Goal: Information Seeking & Learning: Learn about a topic

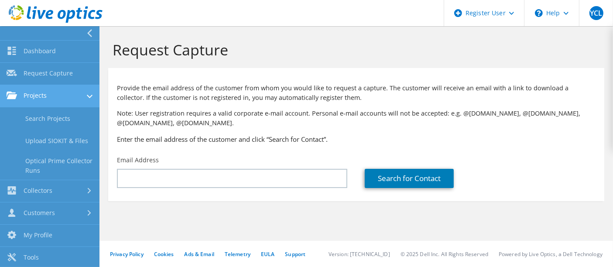
click at [31, 96] on link "Projects" at bounding box center [50, 96] width 100 height 22
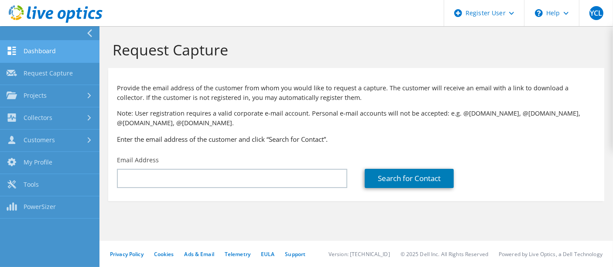
click at [46, 53] on link "Dashboard" at bounding box center [50, 52] width 100 height 22
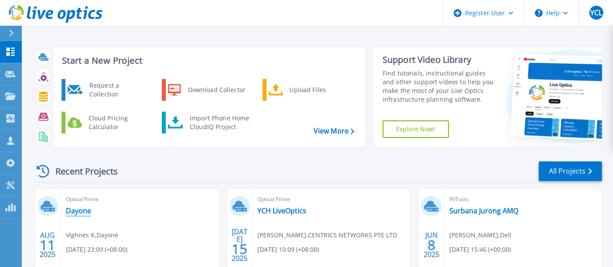
click at [80, 213] on link "Dayone" at bounding box center [78, 210] width 25 height 9
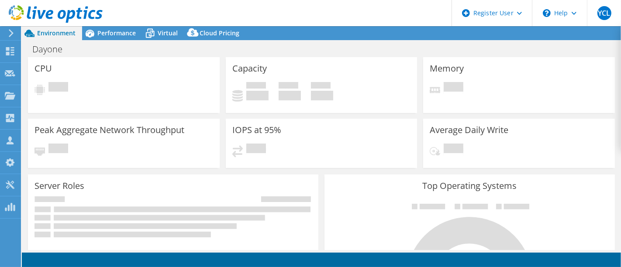
select select "USD"
select select "[GEOGRAPHIC_DATA]"
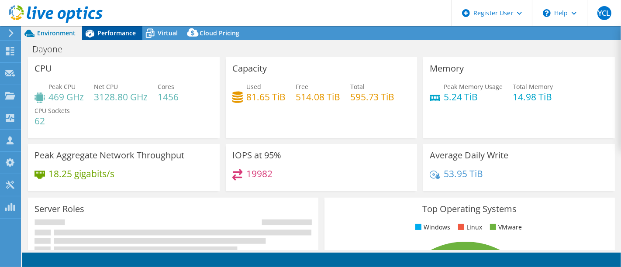
click at [108, 32] on span "Performance" at bounding box center [116, 33] width 38 height 8
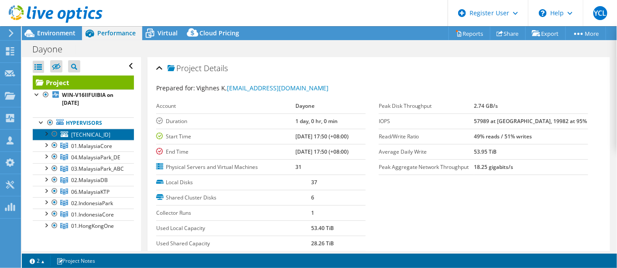
click at [79, 131] on span "[TECHNICAL_ID]" at bounding box center [90, 134] width 39 height 7
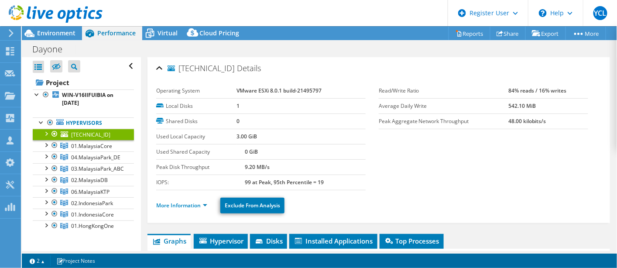
drag, startPoint x: 181, startPoint y: 67, endPoint x: 237, endPoint y: 64, distance: 55.9
click at [237, 64] on h2 "[TECHNICAL_ID] Details" at bounding box center [208, 67] width 105 height 17
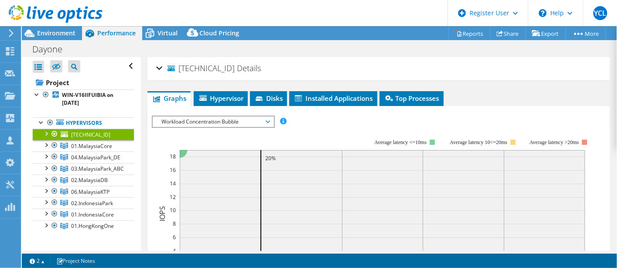
click at [204, 68] on span "[TECHNICAL_ID]" at bounding box center [201, 68] width 67 height 9
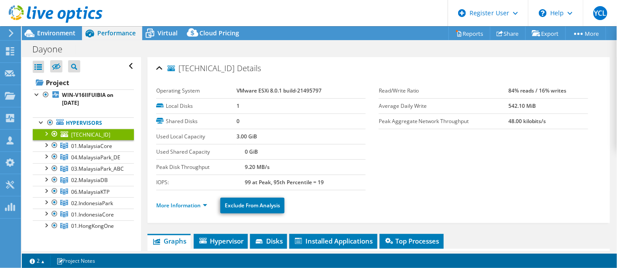
click at [237, 67] on span "Details" at bounding box center [249, 68] width 24 height 10
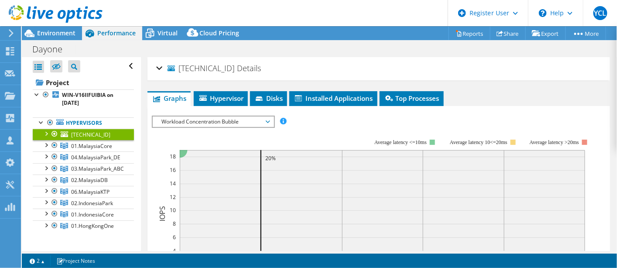
drag, startPoint x: 221, startPoint y: 67, endPoint x: 180, endPoint y: 68, distance: 41.0
click at [180, 68] on h2 "[TECHNICAL_ID] Details" at bounding box center [208, 67] width 105 height 17
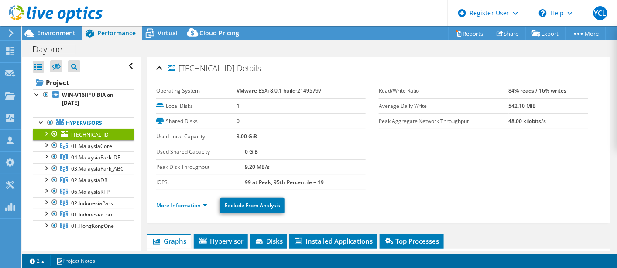
copy h2 "[TECHNICAL_ID]"
click at [93, 145] on span "01.MalaysiaCore" at bounding box center [91, 145] width 41 height 7
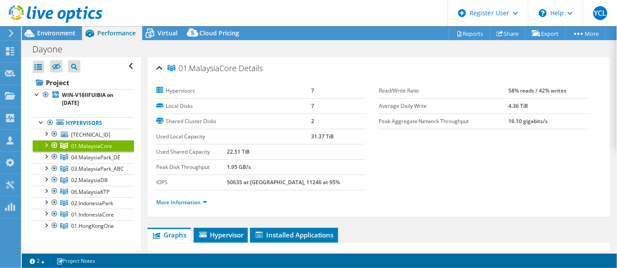
click at [46, 143] on div at bounding box center [45, 144] width 9 height 9
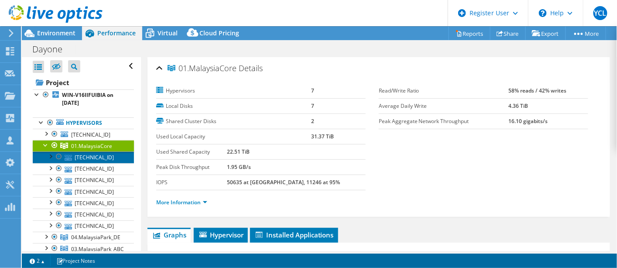
click at [88, 158] on link "[TECHNICAL_ID]" at bounding box center [83, 156] width 101 height 11
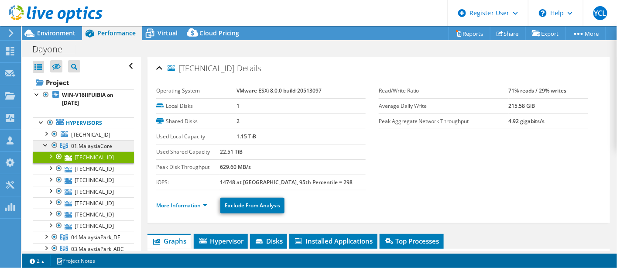
click at [94, 146] on span "01.MalaysiaCore" at bounding box center [91, 145] width 41 height 7
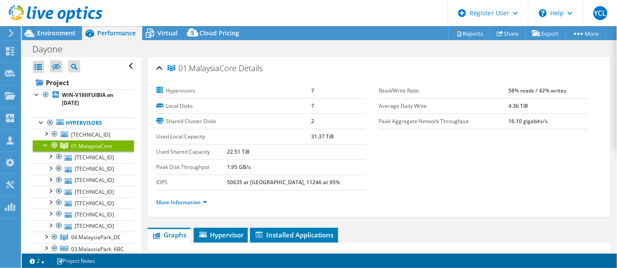
drag, startPoint x: 179, startPoint y: 68, endPoint x: 235, endPoint y: 64, distance: 56.0
click at [235, 64] on span "01.MalaysiaCore" at bounding box center [202, 68] width 69 height 9
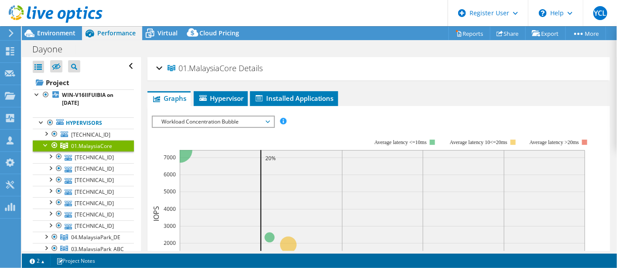
copy span "01.MalaysiaCore"
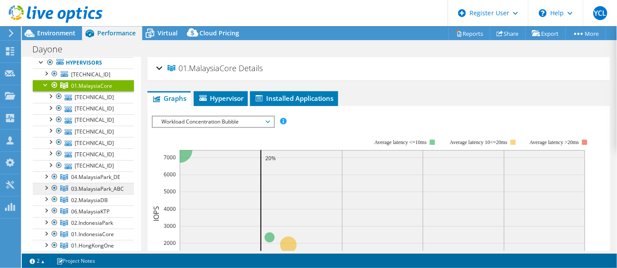
scroll to position [48, 0]
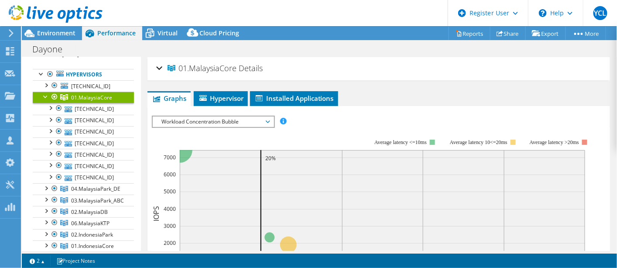
click at [46, 96] on div at bounding box center [45, 96] width 9 height 9
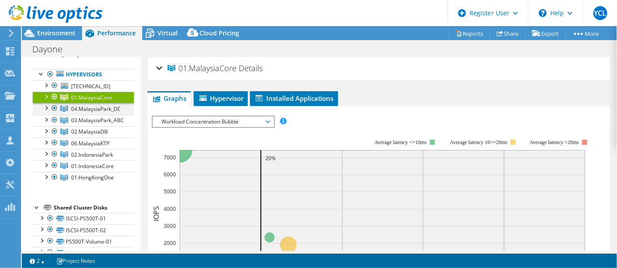
click at [48, 106] on div at bounding box center [45, 107] width 9 height 9
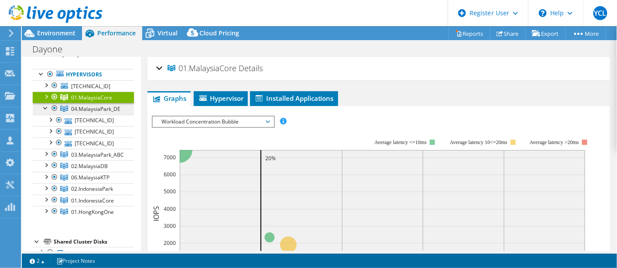
click at [93, 101] on span "04.MalaysiaPark_DE" at bounding box center [91, 97] width 41 height 7
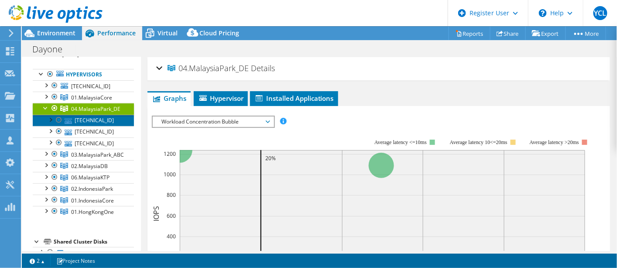
click at [97, 118] on link "[TECHNICAL_ID]" at bounding box center [83, 120] width 101 height 11
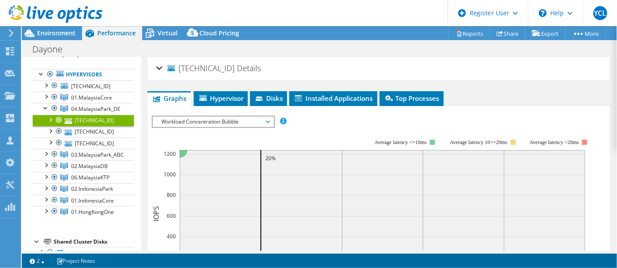
click at [212, 66] on span "[TECHNICAL_ID]" at bounding box center [201, 68] width 67 height 9
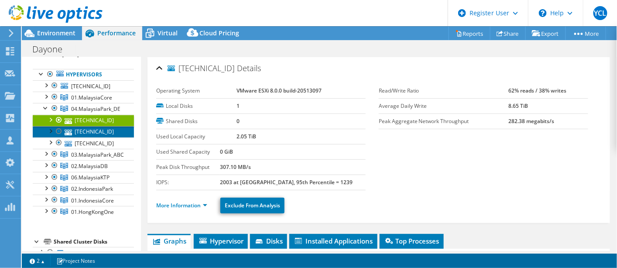
click at [96, 127] on link "[TECHNICAL_ID]" at bounding box center [83, 131] width 101 height 11
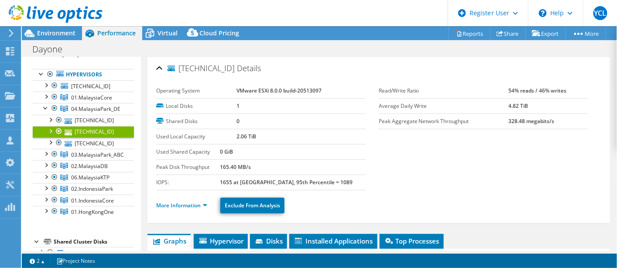
click at [237, 67] on span "Details" at bounding box center [249, 68] width 24 height 10
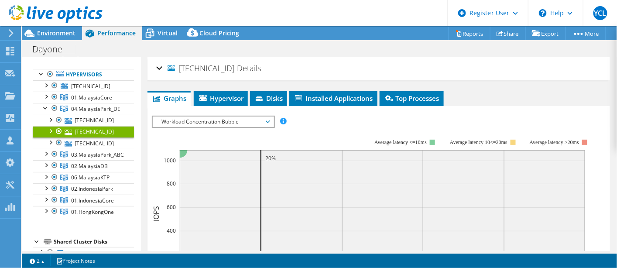
click at [237, 67] on span "Details" at bounding box center [249, 68] width 24 height 10
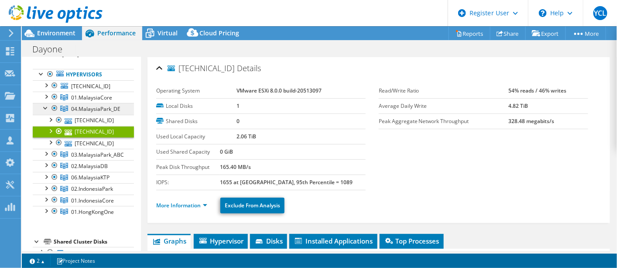
click at [110, 101] on span "04.MalaysiaPark_DE" at bounding box center [91, 97] width 41 height 7
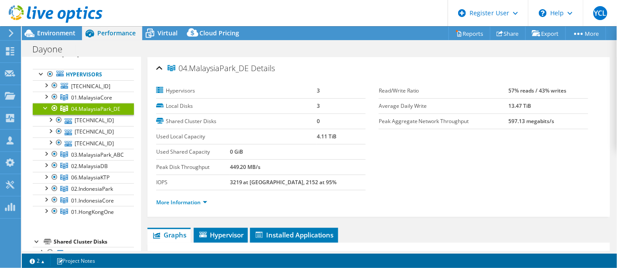
drag, startPoint x: 190, startPoint y: 69, endPoint x: 246, endPoint y: 68, distance: 55.4
click at [246, 68] on span "04.MalaysiaPark_DE" at bounding box center [208, 68] width 81 height 9
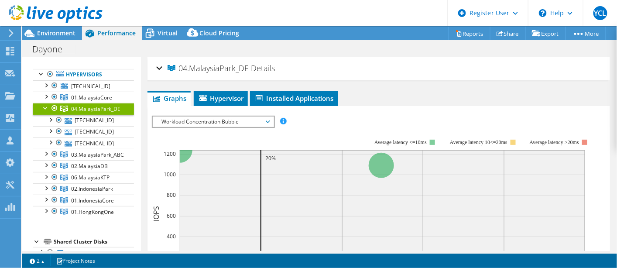
copy span "MalaysiaPark_DE"
click at [186, 76] on div "04.MalaysiaPark_DE Details" at bounding box center [378, 68] width 445 height 19
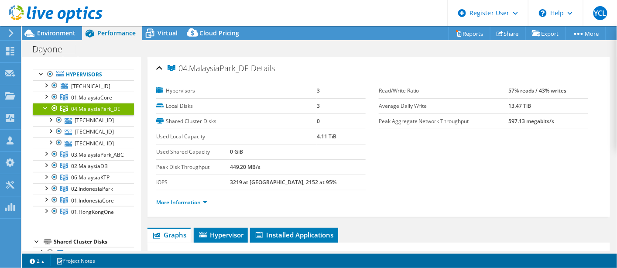
drag, startPoint x: 180, startPoint y: 69, endPoint x: 242, endPoint y: 73, distance: 61.7
click at [242, 73] on h2 "04.MalaysiaPark_DE Details" at bounding box center [215, 67] width 119 height 17
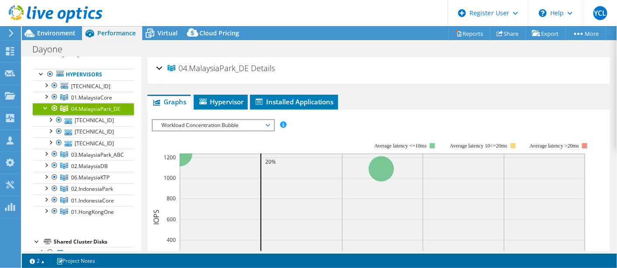
copy span "04.MalaysiaPark_DE"
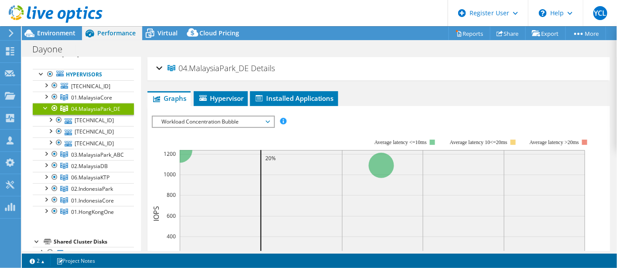
click at [47, 108] on div at bounding box center [45, 107] width 9 height 9
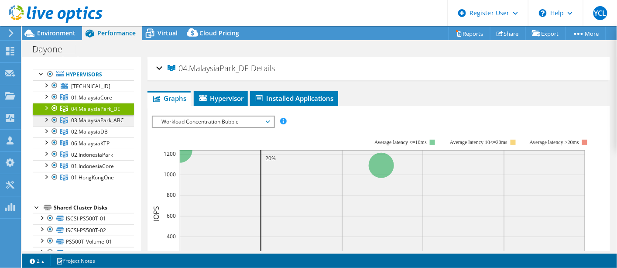
click at [91, 101] on span "03.MalaysiaPark_ABC" at bounding box center [91, 97] width 41 height 7
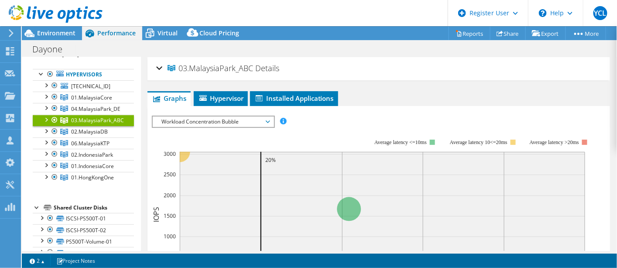
click at [45, 117] on div at bounding box center [45, 119] width 9 height 9
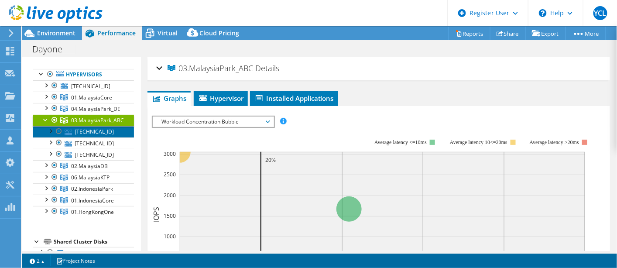
click at [97, 133] on link "[TECHNICAL_ID]" at bounding box center [83, 131] width 101 height 11
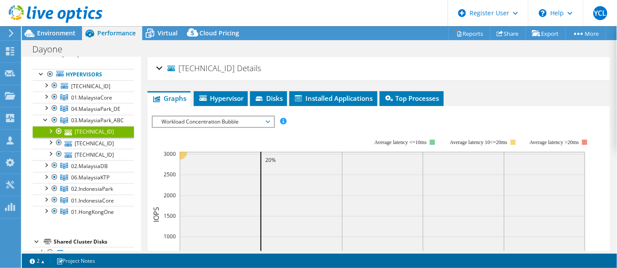
click at [234, 61] on h2 "[TECHNICAL_ID] Details" at bounding box center [208, 67] width 105 height 17
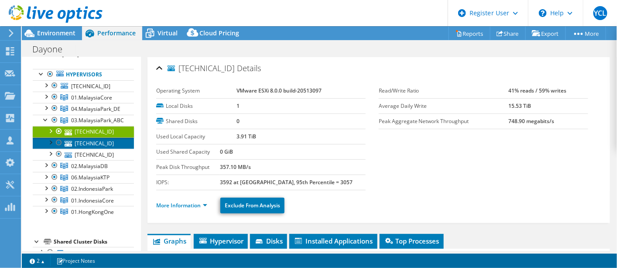
click at [100, 141] on link "[TECHNICAL_ID]" at bounding box center [83, 142] width 101 height 11
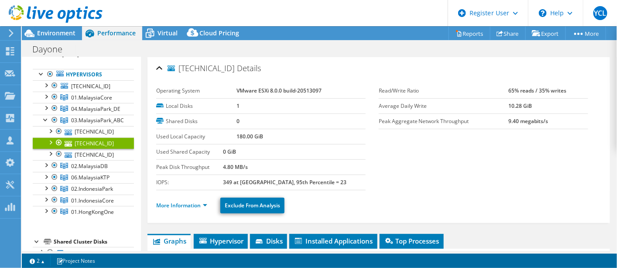
click at [237, 69] on span "Details" at bounding box center [249, 68] width 24 height 10
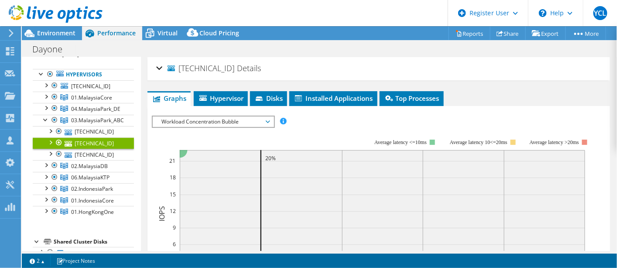
click at [237, 69] on span "Details" at bounding box center [249, 68] width 24 height 10
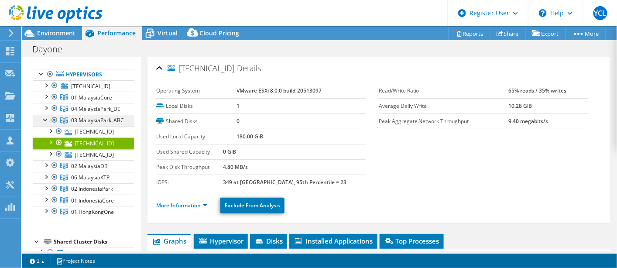
click at [112, 101] on span "03.MalaysiaPark_ABC" at bounding box center [91, 97] width 41 height 7
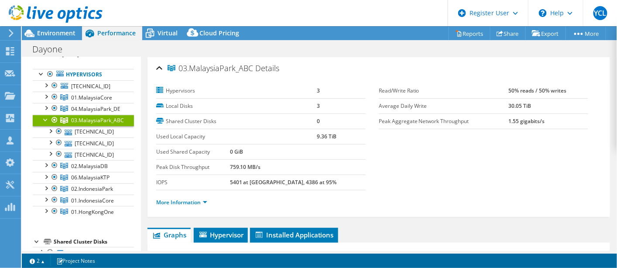
drag, startPoint x: 179, startPoint y: 69, endPoint x: 252, endPoint y: 69, distance: 72.9
click at [252, 69] on span "03.MalaysiaPark_ABC" at bounding box center [211, 68] width 86 height 9
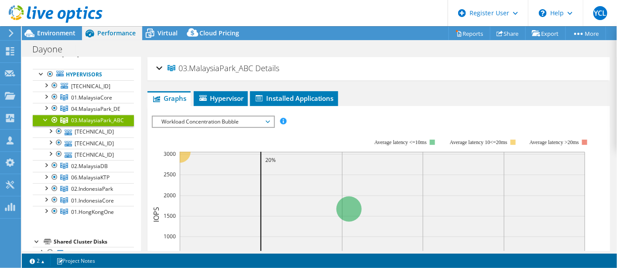
copy span "03.MalaysiaPark_ABC"
click at [46, 118] on div at bounding box center [45, 119] width 9 height 9
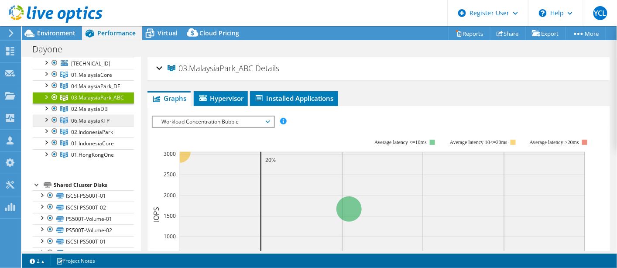
scroll to position [86, 0]
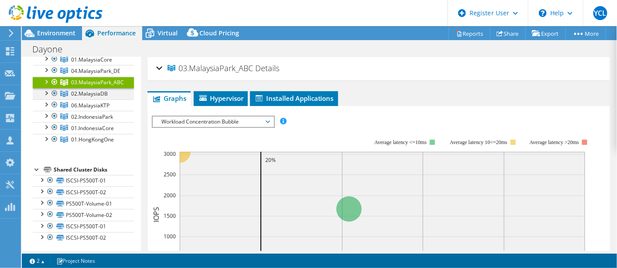
click at [48, 93] on div at bounding box center [45, 92] width 9 height 9
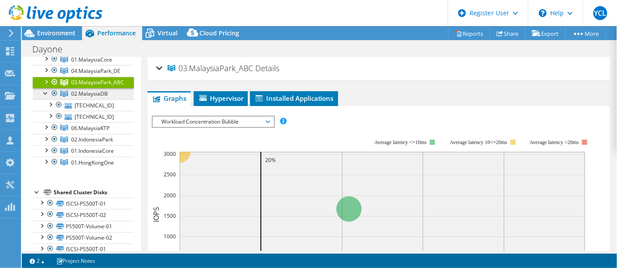
click at [103, 63] on span "02.MalaysiaDB" at bounding box center [91, 59] width 41 height 7
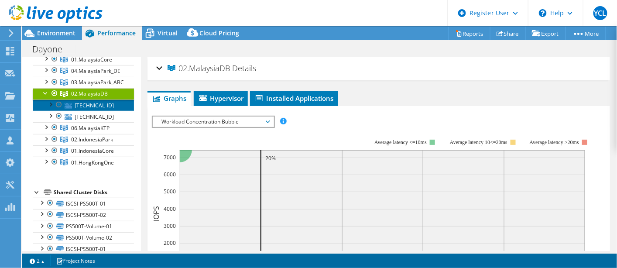
click at [100, 103] on link "[TECHNICAL_ID]" at bounding box center [83, 105] width 101 height 11
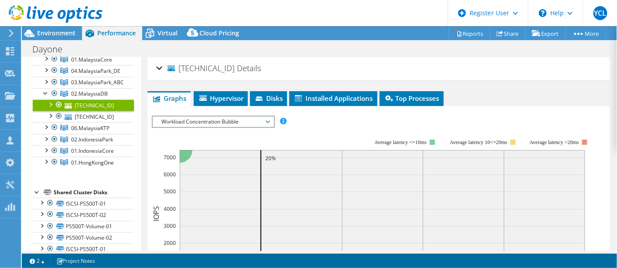
click at [244, 65] on span "Details" at bounding box center [249, 68] width 24 height 10
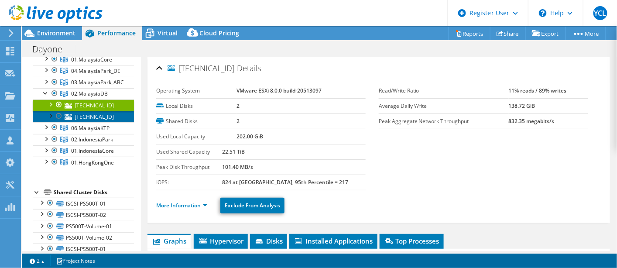
click at [105, 115] on link "[TECHNICAL_ID]" at bounding box center [83, 116] width 101 height 11
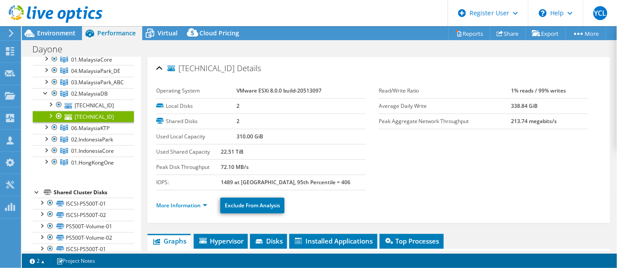
click at [240, 68] on span "Details" at bounding box center [249, 68] width 24 height 10
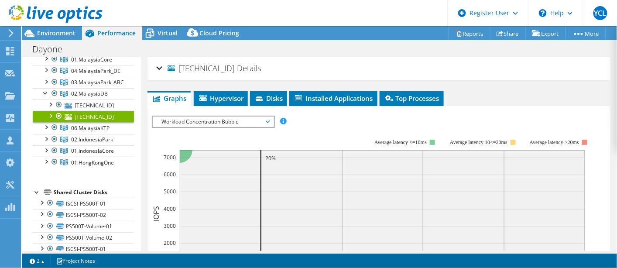
click at [240, 68] on span "Details" at bounding box center [249, 68] width 24 height 10
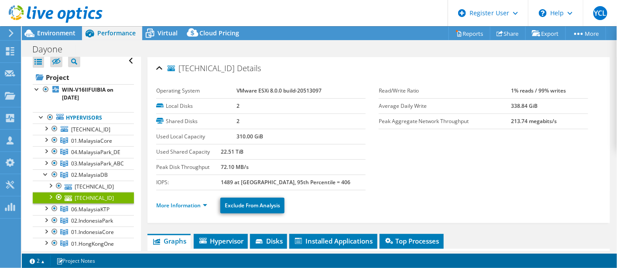
scroll to position [0, 0]
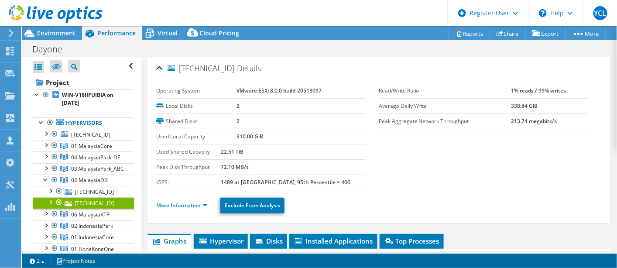
drag, startPoint x: 180, startPoint y: 68, endPoint x: 254, endPoint y: 62, distance: 74.9
click at [254, 62] on div "[TECHNICAL_ID] Details" at bounding box center [378, 68] width 445 height 19
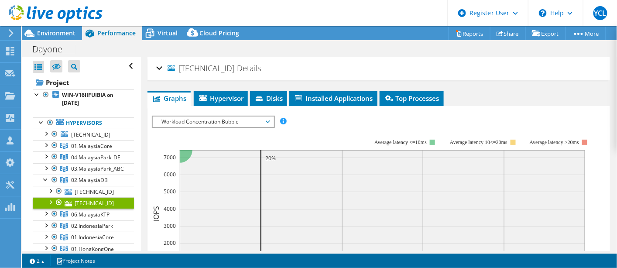
copy h2 "[TECHNICAL_ID] Details"
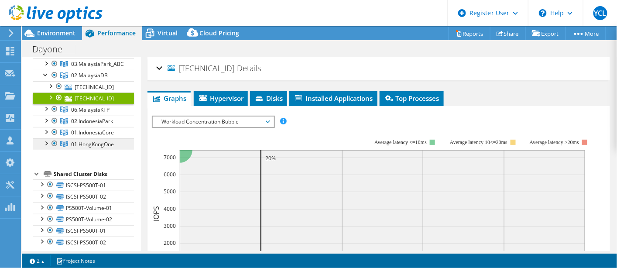
scroll to position [109, 0]
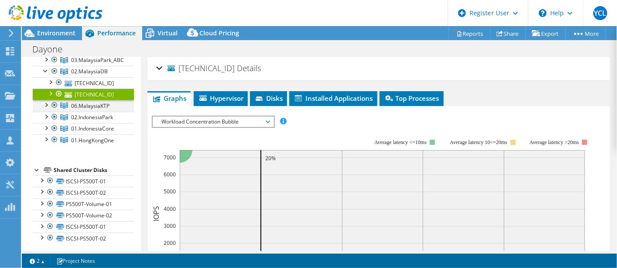
click at [46, 103] on div at bounding box center [45, 104] width 9 height 9
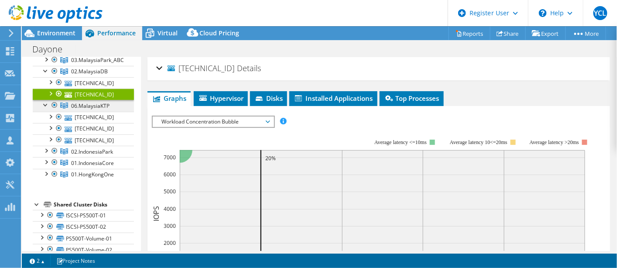
click at [106, 41] on span "06.MalaysiaKTP" at bounding box center [91, 37] width 41 height 7
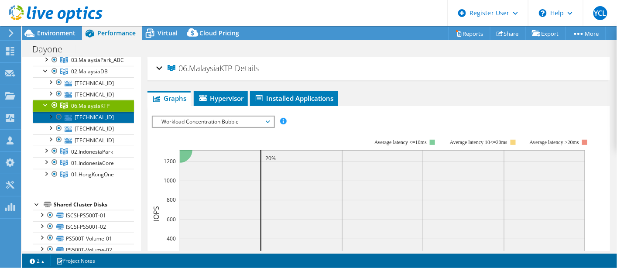
click at [102, 115] on link "[TECHNICAL_ID]" at bounding box center [83, 117] width 101 height 11
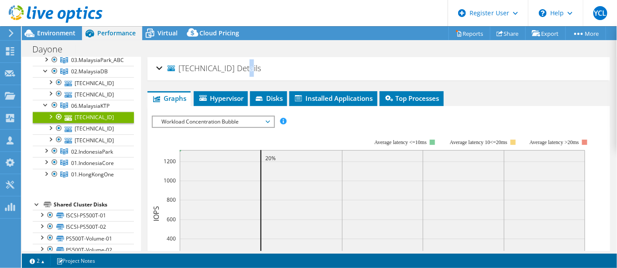
click at [237, 67] on span "Details" at bounding box center [249, 68] width 24 height 10
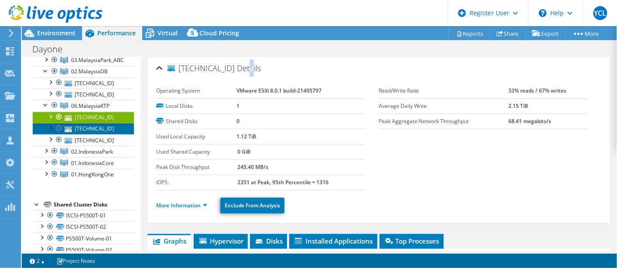
click at [111, 124] on link "[TECHNICAL_ID]" at bounding box center [83, 128] width 101 height 11
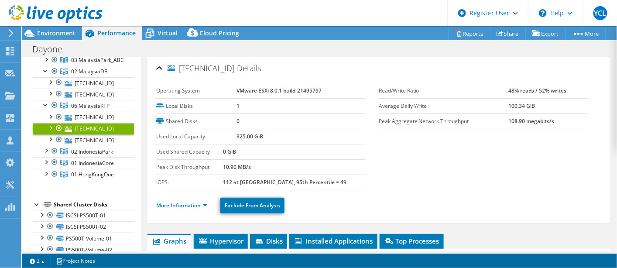
click at [237, 67] on span "Details" at bounding box center [249, 68] width 24 height 10
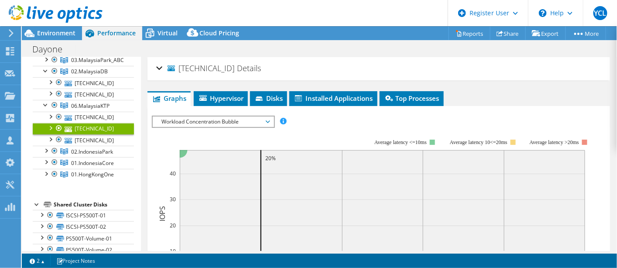
click at [237, 67] on span "Details" at bounding box center [249, 68] width 24 height 10
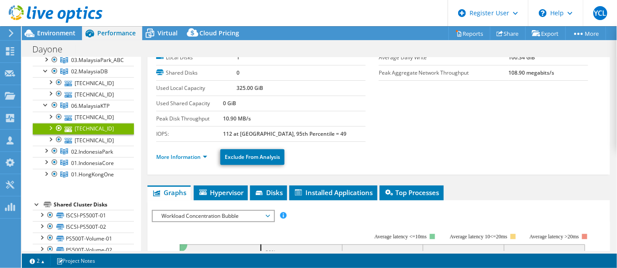
scroll to position [0, 0]
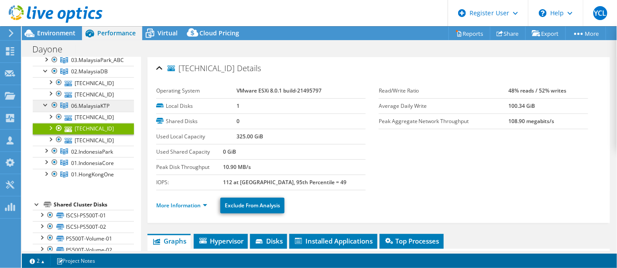
click at [112, 43] on link "06.MalaysiaKTP" at bounding box center [83, 36] width 101 height 11
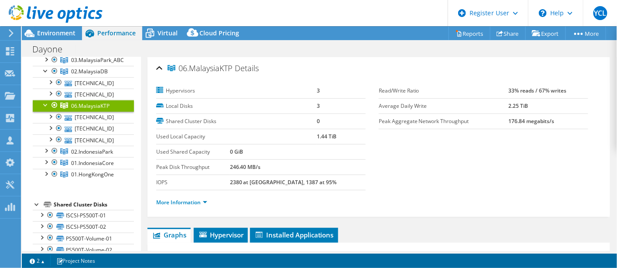
drag, startPoint x: 178, startPoint y: 69, endPoint x: 268, endPoint y: 62, distance: 89.7
click at [268, 62] on div "06.MalaysiaKTP Details" at bounding box center [378, 68] width 445 height 19
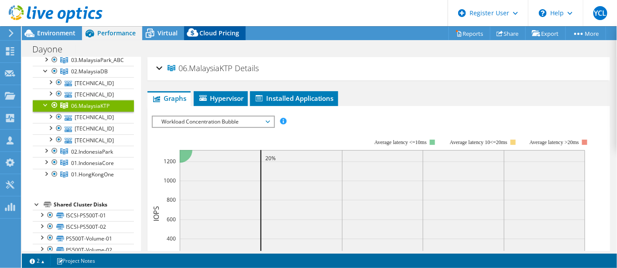
copy h2 "06.MalaysiaKTP Details"
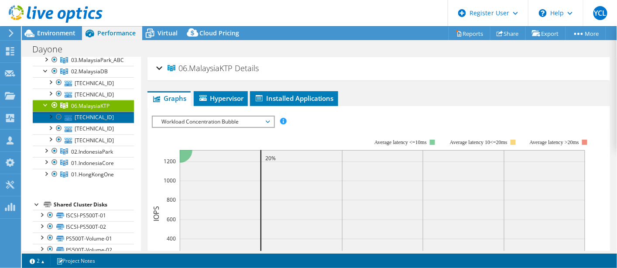
click at [98, 118] on link "[TECHNICAL_ID]" at bounding box center [83, 117] width 101 height 11
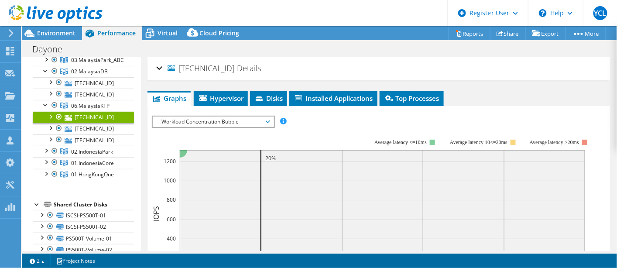
click at [237, 69] on span "Details" at bounding box center [249, 68] width 24 height 10
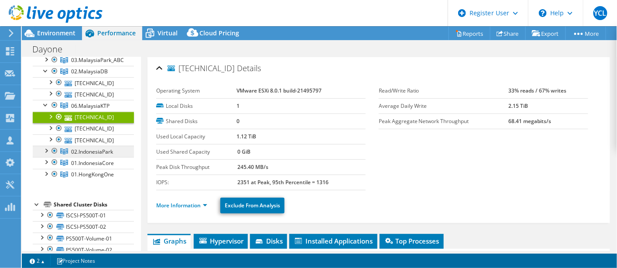
click at [101, 41] on span "02.IndonesiaPark" at bounding box center [91, 37] width 41 height 7
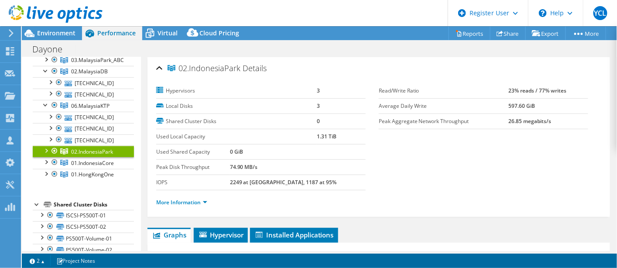
click at [101, 148] on span "02.IndonesiaPark" at bounding box center [92, 151] width 42 height 7
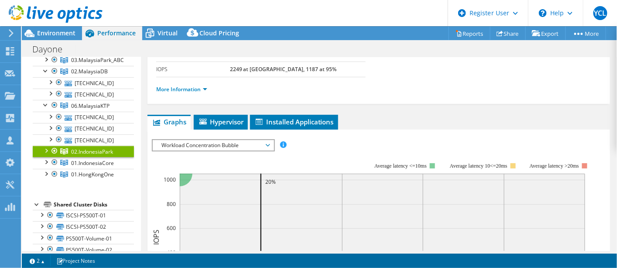
scroll to position [145, 0]
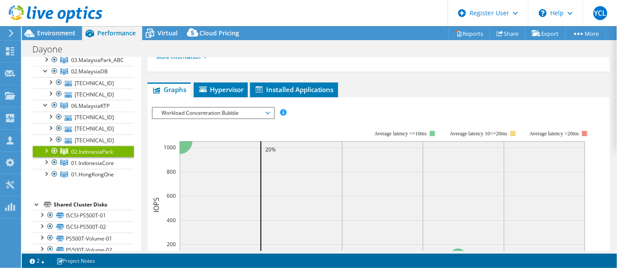
click at [48, 148] on div at bounding box center [45, 150] width 9 height 9
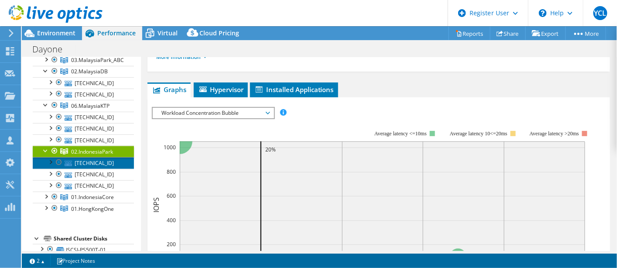
click at [103, 161] on link "[TECHNICAL_ID]" at bounding box center [83, 162] width 101 height 11
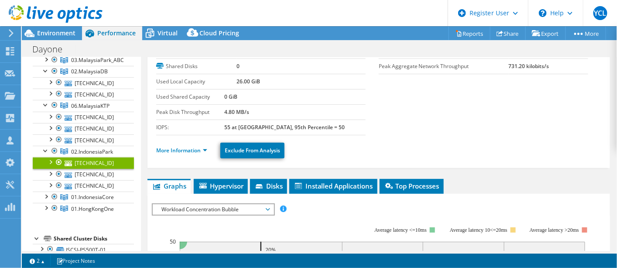
scroll to position [0, 0]
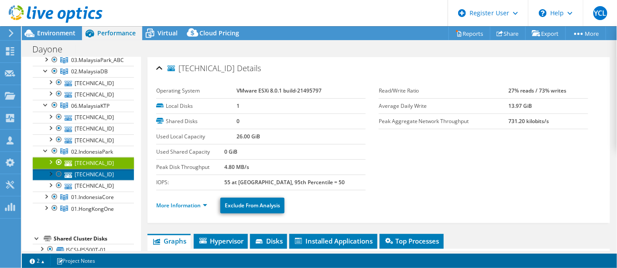
click at [95, 176] on link "[TECHNICAL_ID]" at bounding box center [83, 174] width 101 height 11
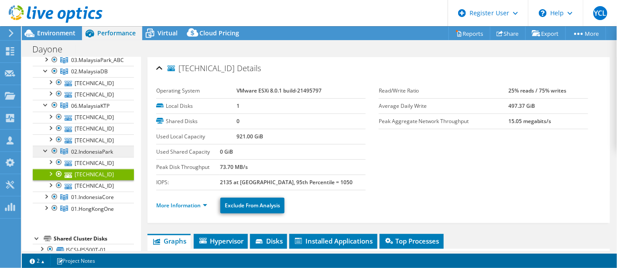
click at [97, 41] on span "02.IndonesiaPark" at bounding box center [91, 37] width 41 height 7
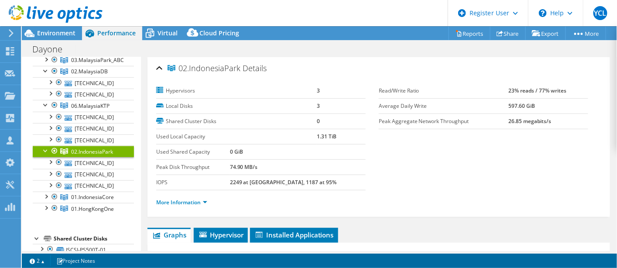
drag, startPoint x: 180, startPoint y: 69, endPoint x: 238, endPoint y: 65, distance: 58.6
click at [238, 65] on span "02.IndonesiaPark" at bounding box center [204, 68] width 73 height 9
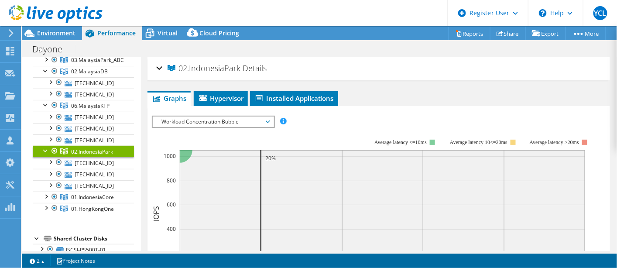
copy span "02.IndonesiaPark"
click at [48, 192] on div at bounding box center [45, 196] width 9 height 9
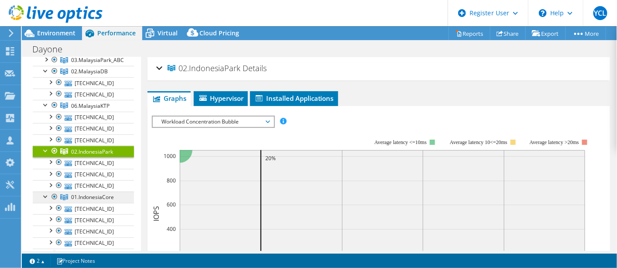
click at [101, 41] on span "01.IndonesiaCore" at bounding box center [91, 37] width 41 height 7
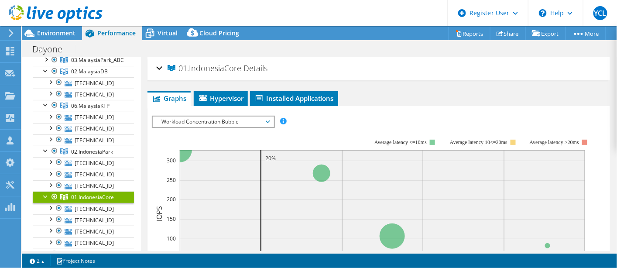
drag, startPoint x: 180, startPoint y: 69, endPoint x: 240, endPoint y: 69, distance: 60.2
click at [240, 69] on span "01.IndonesiaCore" at bounding box center [205, 68] width 74 height 9
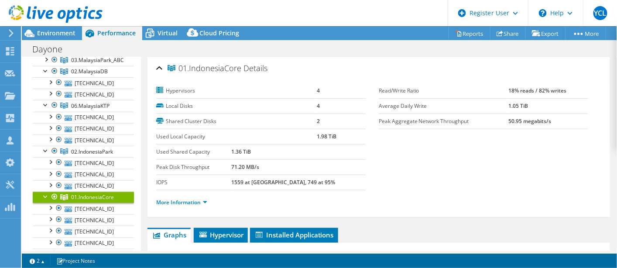
copy span "01.IndonesiaCore"
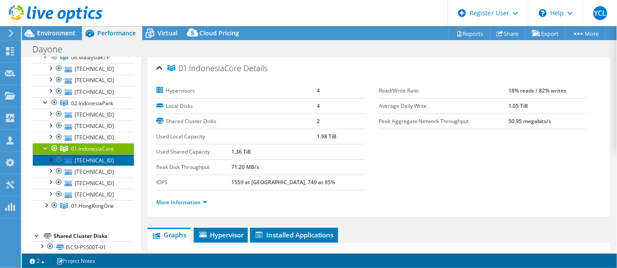
click at [103, 158] on link "[TECHNICAL_ID]" at bounding box center [83, 159] width 101 height 11
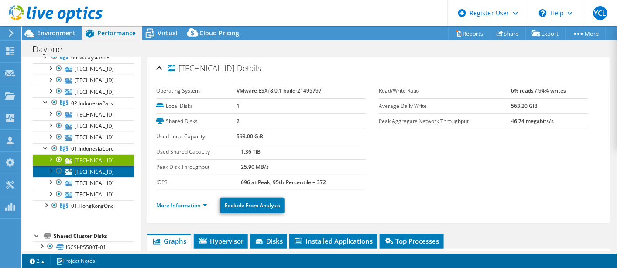
click at [103, 166] on link "[TECHNICAL_ID]" at bounding box center [83, 171] width 101 height 11
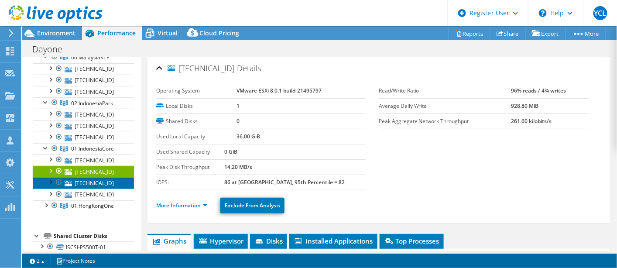
click at [104, 177] on link "[TECHNICAL_ID]" at bounding box center [83, 182] width 101 height 11
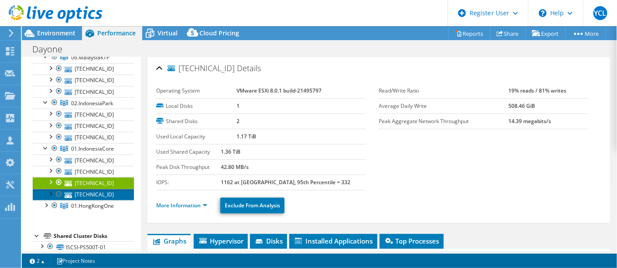
click at [105, 189] on link "[TECHNICAL_ID]" at bounding box center [83, 194] width 101 height 11
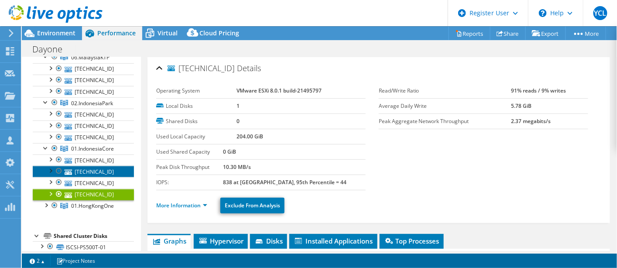
click at [110, 166] on link "[TECHNICAL_ID]" at bounding box center [83, 171] width 101 height 11
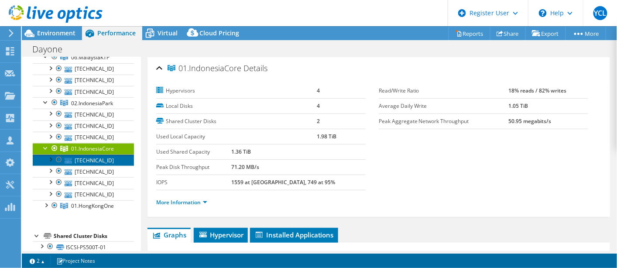
click at [96, 156] on link "[TECHNICAL_ID]" at bounding box center [83, 159] width 101 height 11
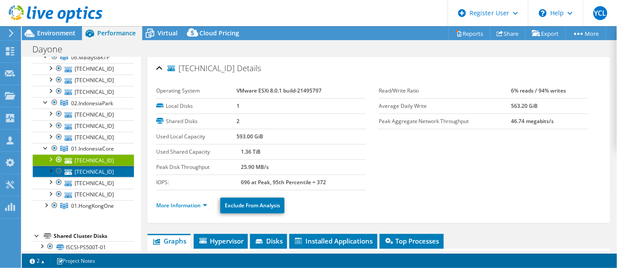
click at [98, 168] on link "[TECHNICAL_ID]" at bounding box center [83, 171] width 101 height 11
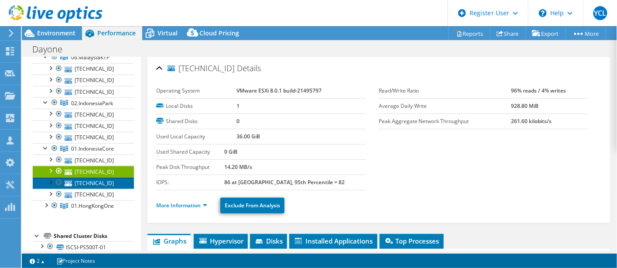
click at [98, 178] on link "[TECHNICAL_ID]" at bounding box center [83, 182] width 101 height 11
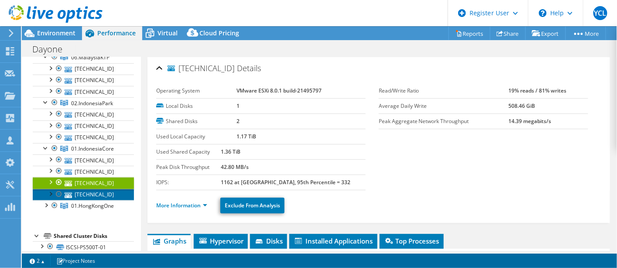
click at [99, 190] on link "[TECHNICAL_ID]" at bounding box center [83, 194] width 101 height 11
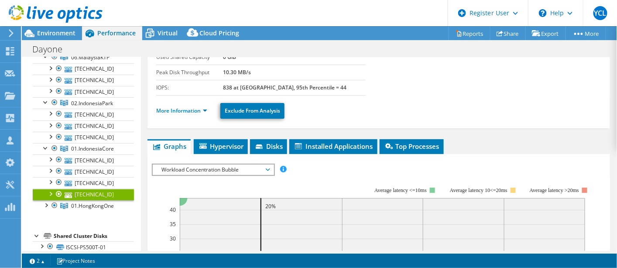
scroll to position [97, 0]
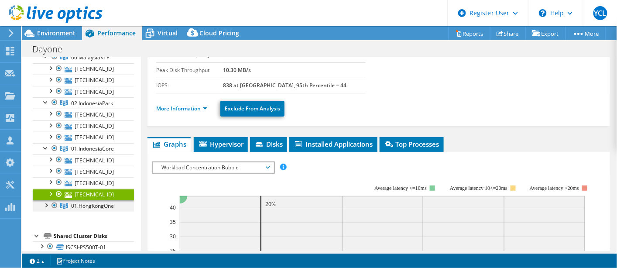
click at [49, 202] on div at bounding box center [45, 204] width 9 height 9
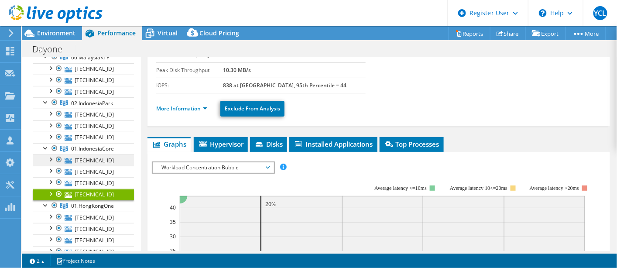
scroll to position [254, 0]
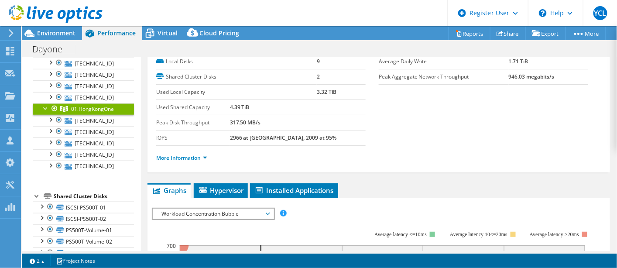
scroll to position [0, 0]
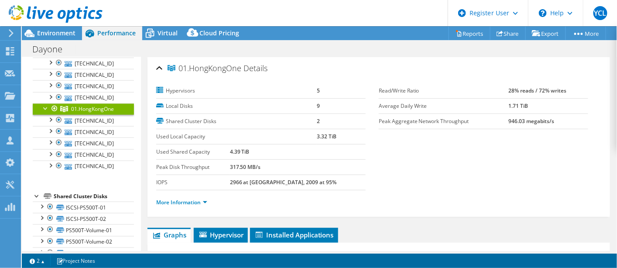
drag, startPoint x: 179, startPoint y: 68, endPoint x: 239, endPoint y: 75, distance: 60.2
click at [239, 75] on h2 "01.HongKongOne Details" at bounding box center [211, 67] width 111 height 17
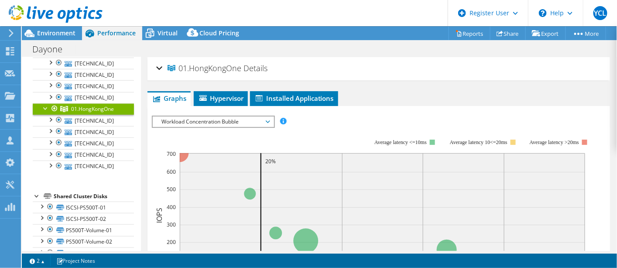
copy span "01.HongKongOne"
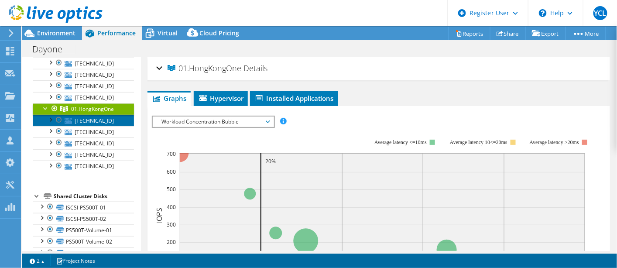
click at [100, 117] on link "[TECHNICAL_ID]" at bounding box center [83, 120] width 101 height 11
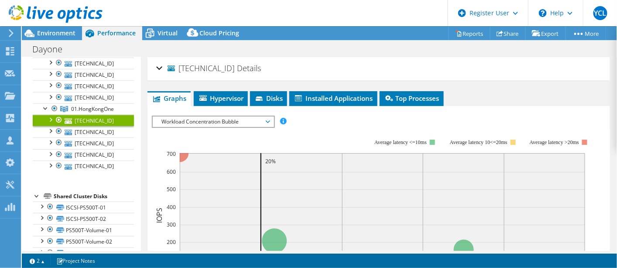
click at [237, 69] on span "Details" at bounding box center [249, 68] width 24 height 10
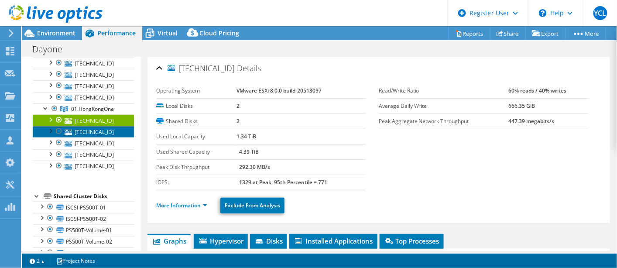
click at [105, 127] on link "[TECHNICAL_ID]" at bounding box center [83, 131] width 101 height 11
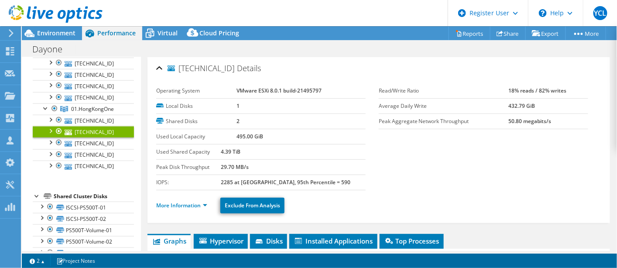
click at [237, 68] on span "Details" at bounding box center [249, 68] width 24 height 10
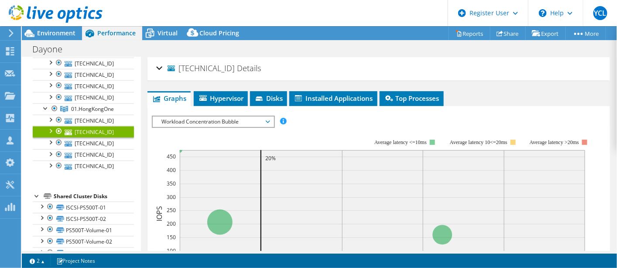
click at [237, 68] on span "Details" at bounding box center [249, 68] width 24 height 10
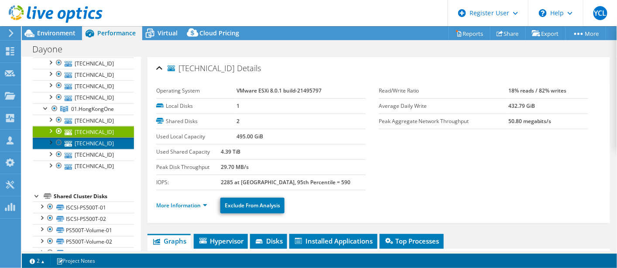
click at [93, 139] on link "[TECHNICAL_ID]" at bounding box center [83, 142] width 101 height 11
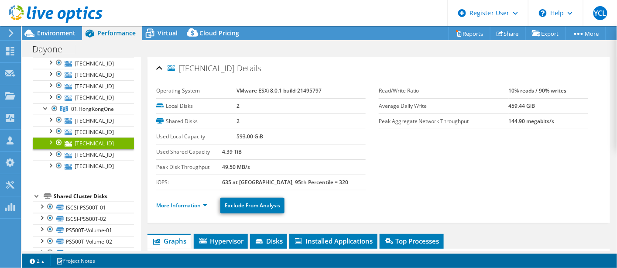
click at [237, 67] on span "Details" at bounding box center [249, 68] width 24 height 10
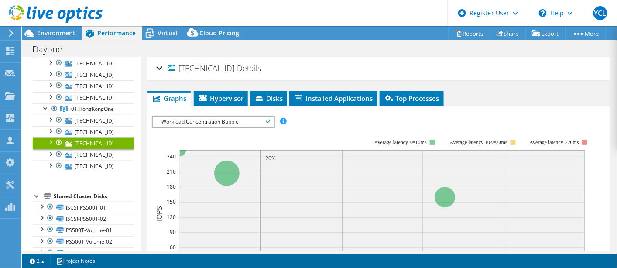
click at [237, 67] on span "Details" at bounding box center [249, 68] width 24 height 10
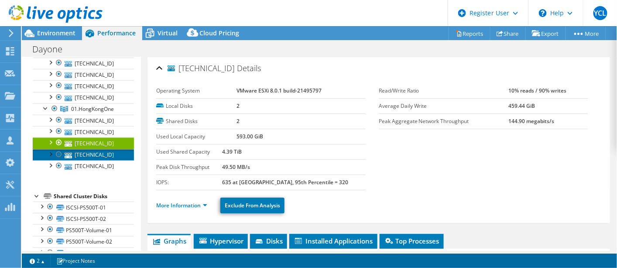
click at [105, 150] on link "[TECHNICAL_ID]" at bounding box center [83, 154] width 101 height 11
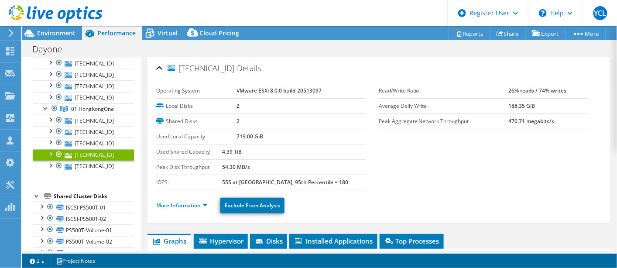
click at [237, 70] on span "Details" at bounding box center [249, 68] width 24 height 10
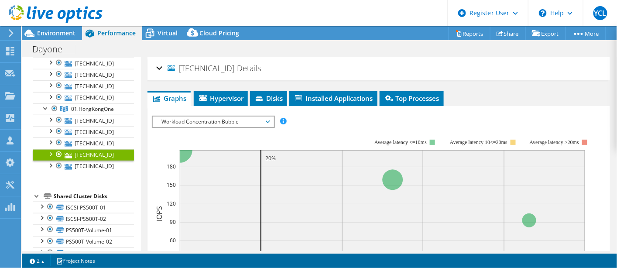
click at [237, 70] on span "Details" at bounding box center [249, 68] width 24 height 10
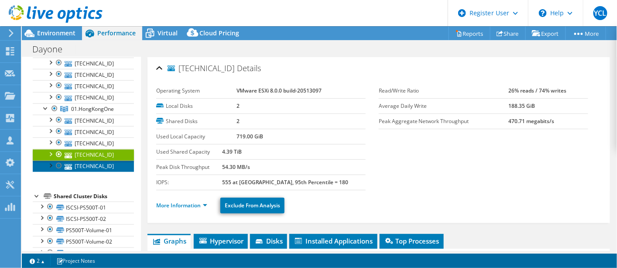
click at [105, 163] on link "[TECHNICAL_ID]" at bounding box center [83, 166] width 101 height 11
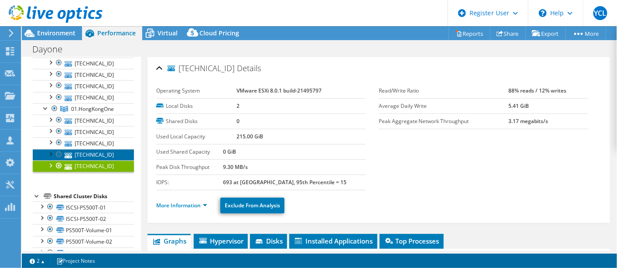
click at [102, 149] on link "[TECHNICAL_ID]" at bounding box center [83, 154] width 101 height 11
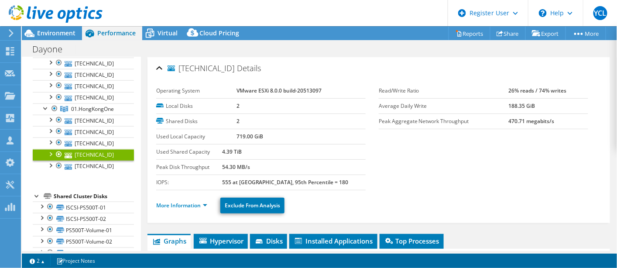
click at [237, 68] on span "Details" at bounding box center [249, 68] width 24 height 10
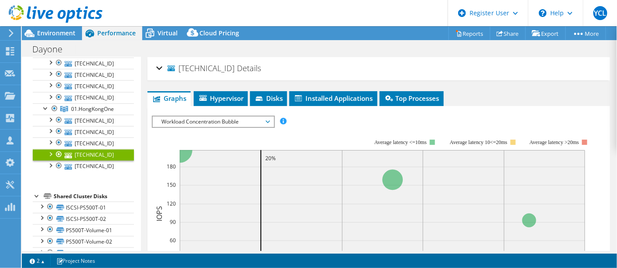
click at [237, 68] on span "Details" at bounding box center [249, 68] width 24 height 10
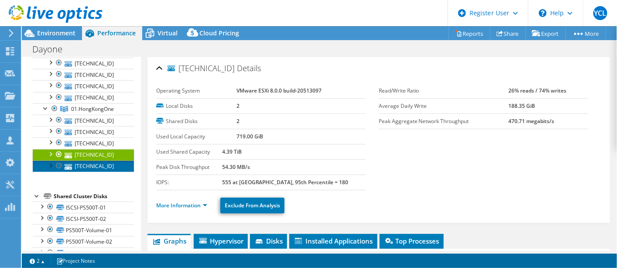
click at [104, 161] on link "[TECHNICAL_ID]" at bounding box center [83, 166] width 101 height 11
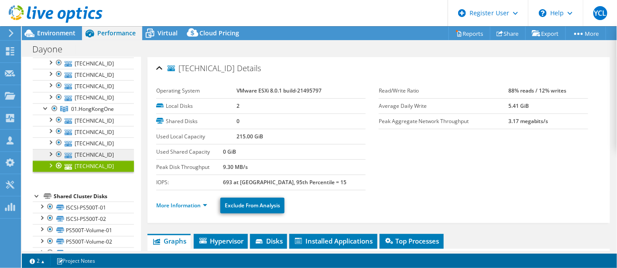
scroll to position [206, 0]
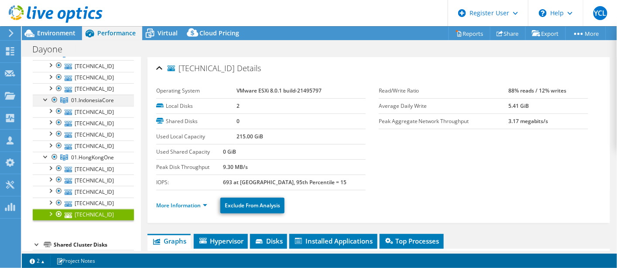
click at [46, 95] on div at bounding box center [45, 99] width 9 height 9
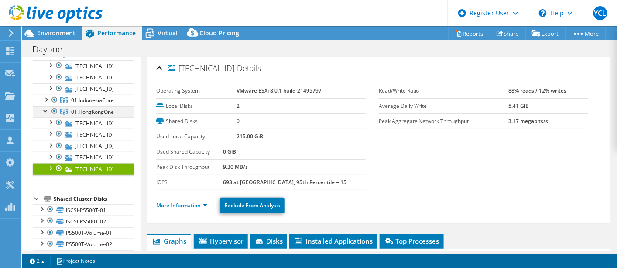
click at [44, 106] on div at bounding box center [45, 110] width 9 height 9
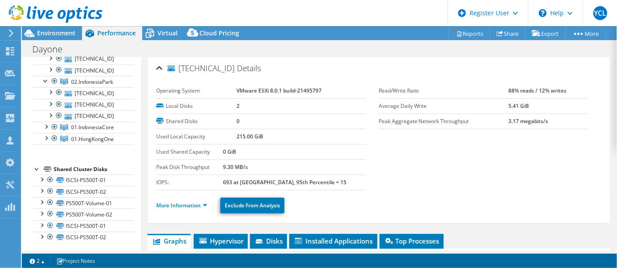
scroll to position [177, 0]
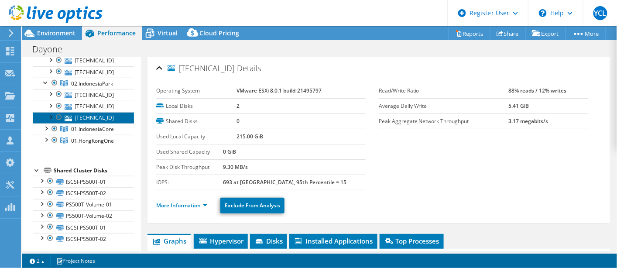
click at [96, 115] on link "[TECHNICAL_ID]" at bounding box center [83, 117] width 101 height 11
click at [242, 68] on span "Details" at bounding box center [249, 68] width 24 height 10
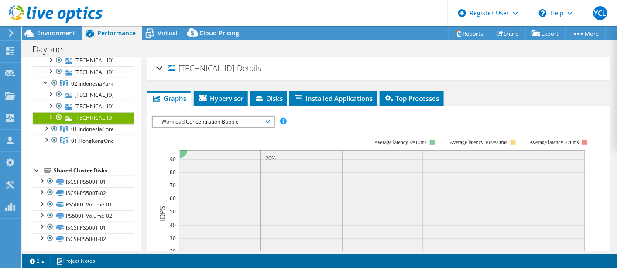
click at [242, 68] on span "Details" at bounding box center [249, 68] width 24 height 10
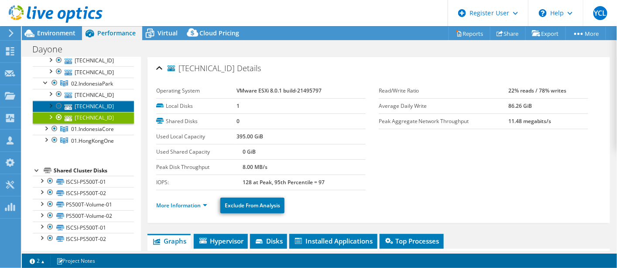
click at [105, 105] on link "[TECHNICAL_ID]" at bounding box center [83, 106] width 101 height 11
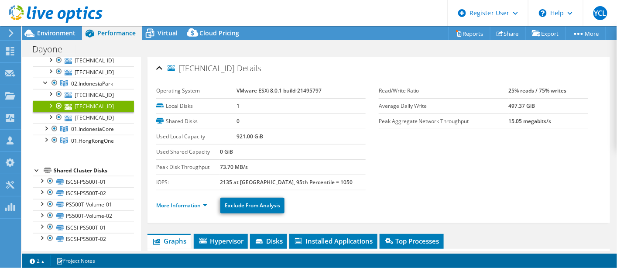
click at [241, 65] on span "Details" at bounding box center [249, 68] width 24 height 10
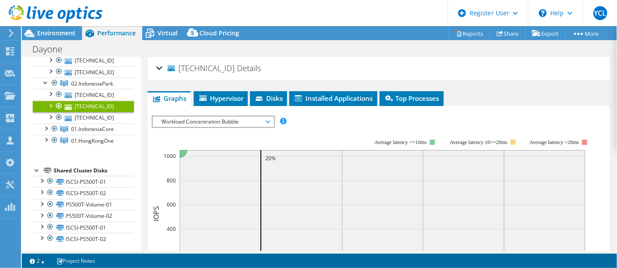
click at [241, 65] on span "Details" at bounding box center [249, 68] width 24 height 10
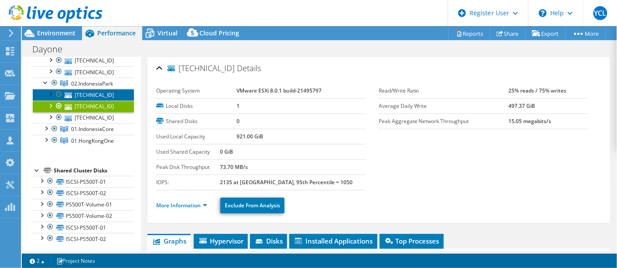
click at [95, 89] on link "[TECHNICAL_ID]" at bounding box center [83, 94] width 101 height 11
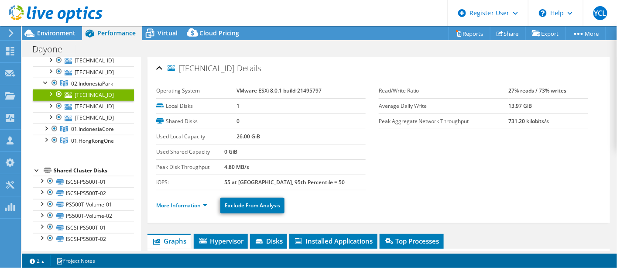
click at [239, 69] on span "Details" at bounding box center [249, 68] width 24 height 10
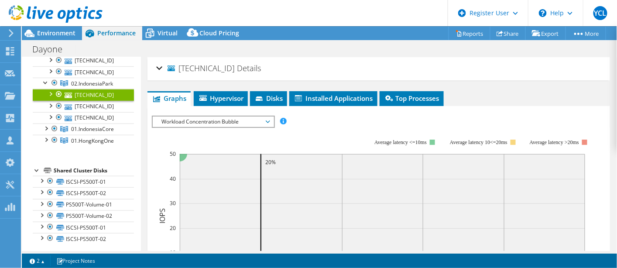
click at [239, 69] on span "Details" at bounding box center [249, 68] width 24 height 10
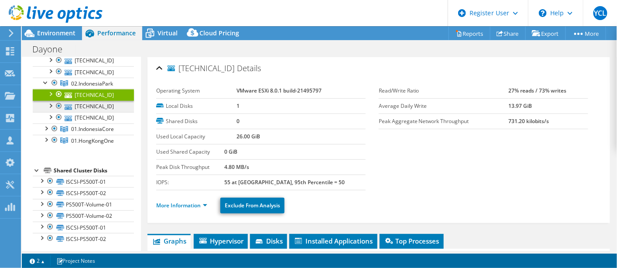
scroll to position [128, 0]
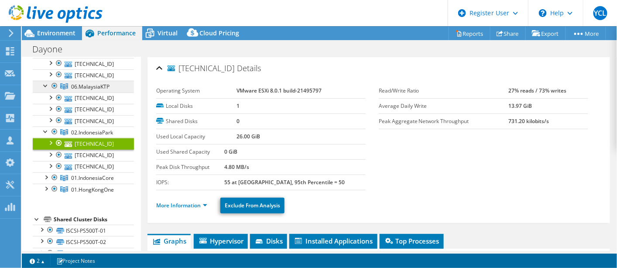
click at [106, 22] on span "06.MalaysiaKTP" at bounding box center [91, 17] width 41 height 7
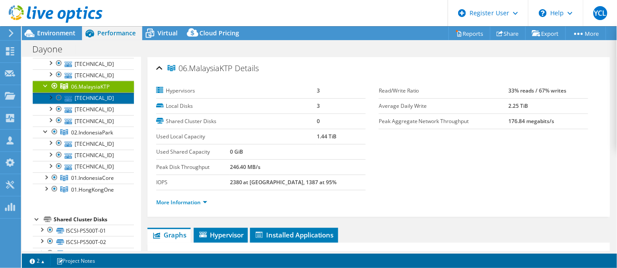
click at [86, 93] on link "[TECHNICAL_ID]" at bounding box center [83, 98] width 101 height 11
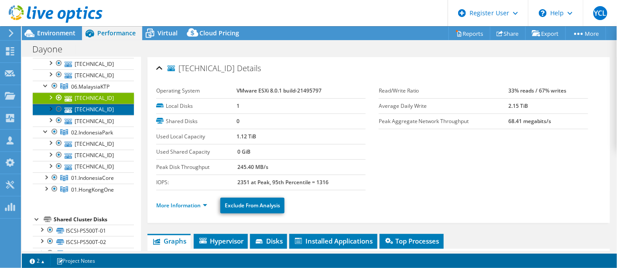
click at [102, 109] on link "[TECHNICAL_ID]" at bounding box center [83, 109] width 101 height 11
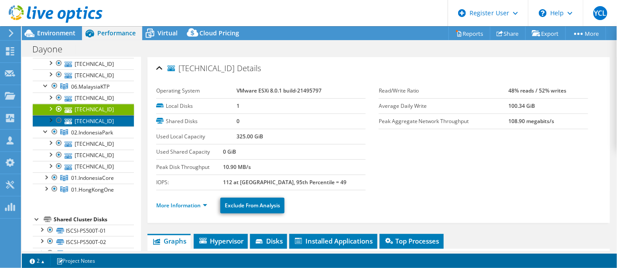
click at [100, 120] on link "[TECHNICAL_ID]" at bounding box center [83, 120] width 101 height 11
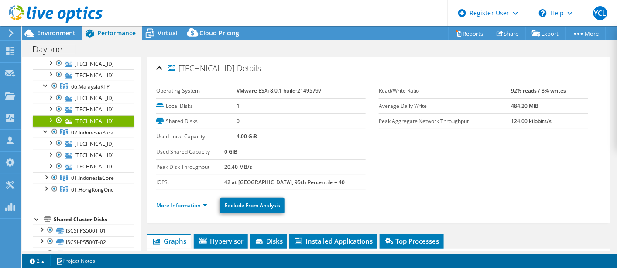
scroll to position [79, 0]
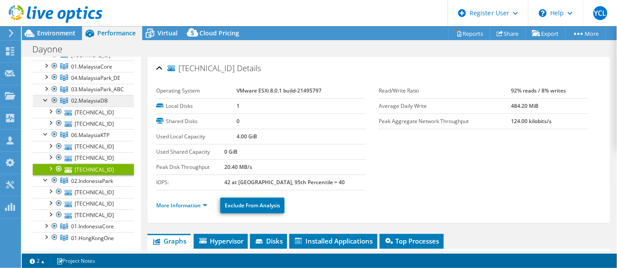
click at [103, 70] on span "02.MalaysiaDB" at bounding box center [91, 66] width 41 height 7
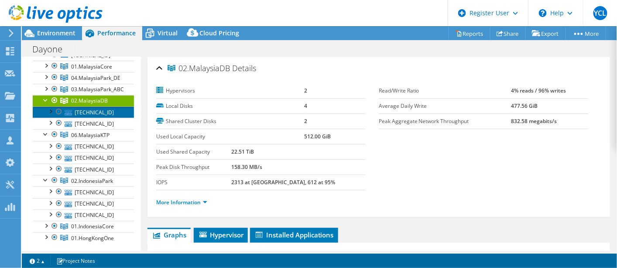
click at [107, 110] on link "[TECHNICAL_ID]" at bounding box center [83, 111] width 101 height 11
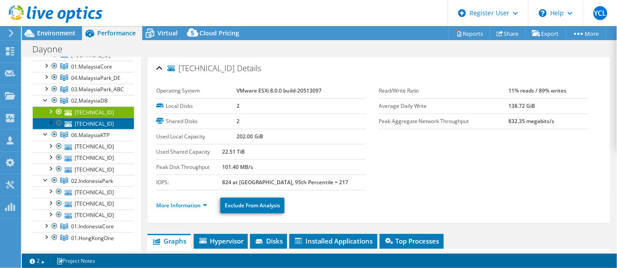
click at [104, 120] on link "[TECHNICAL_ID]" at bounding box center [83, 123] width 101 height 11
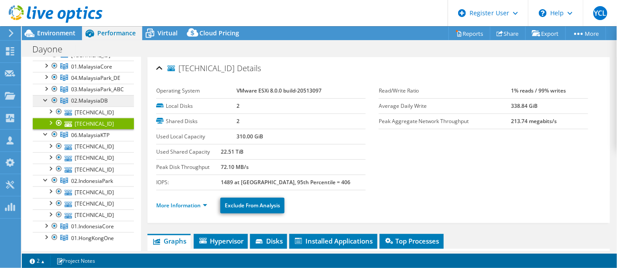
click at [94, 70] on span "02.MalaysiaDB" at bounding box center [91, 66] width 41 height 7
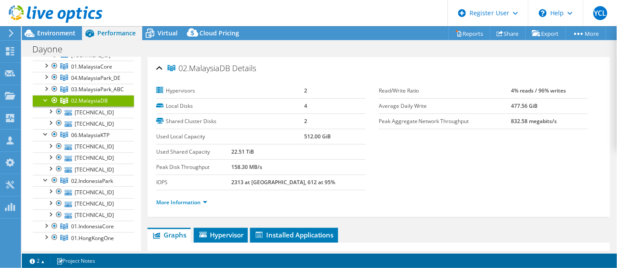
drag, startPoint x: 179, startPoint y: 67, endPoint x: 230, endPoint y: 67, distance: 51.5
click at [230, 67] on h2 "02.MalaysiaDB Details" at bounding box center [206, 67] width 100 height 17
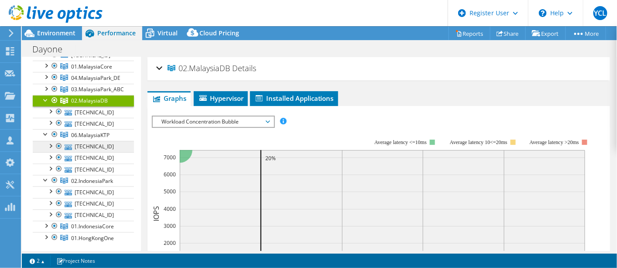
scroll to position [31, 0]
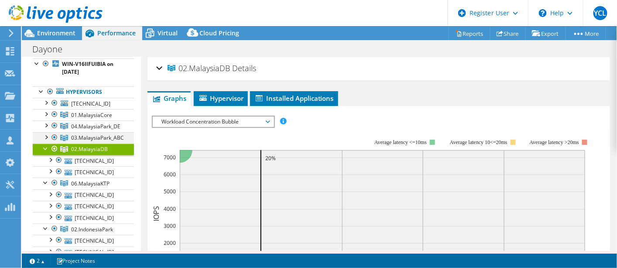
click at [48, 134] on div at bounding box center [45, 136] width 9 height 9
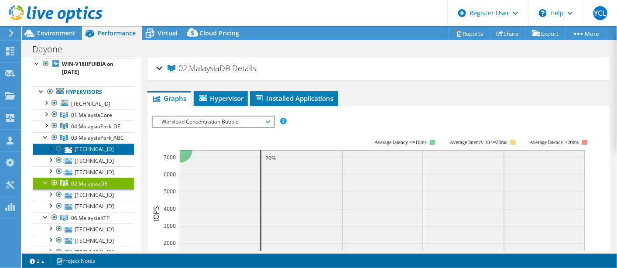
click at [86, 145] on link "[TECHNICAL_ID]" at bounding box center [83, 149] width 101 height 11
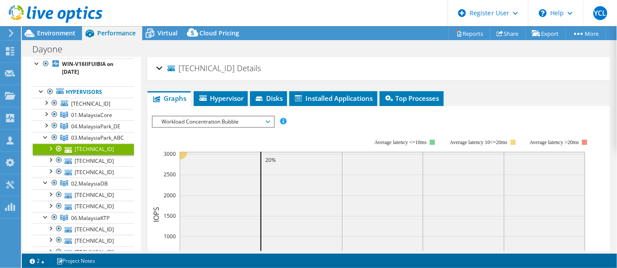
click at [240, 67] on span "Details" at bounding box center [249, 68] width 24 height 10
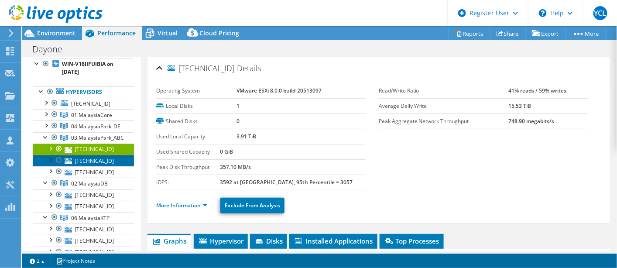
click at [106, 158] on link "[TECHNICAL_ID]" at bounding box center [83, 160] width 101 height 11
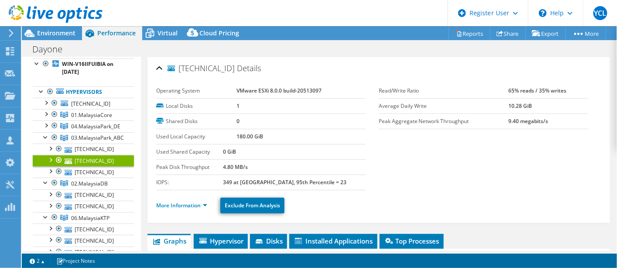
click at [237, 66] on span "Details" at bounding box center [249, 68] width 24 height 10
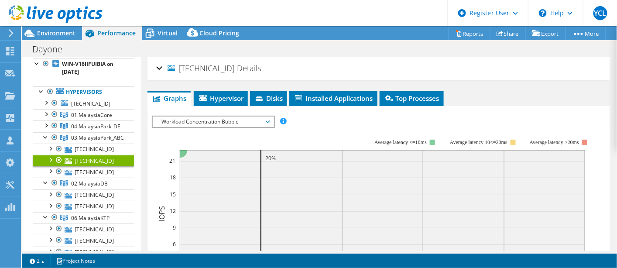
click at [237, 66] on span "Details" at bounding box center [249, 68] width 24 height 10
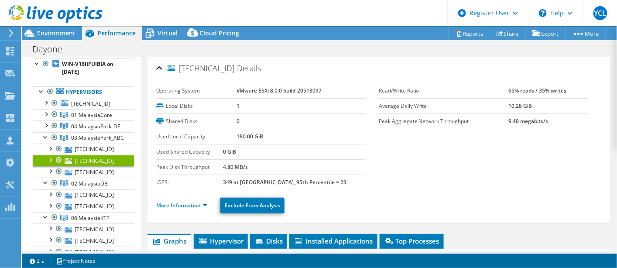
click at [94, 164] on link "[TECHNICAL_ID]" at bounding box center [83, 160] width 101 height 11
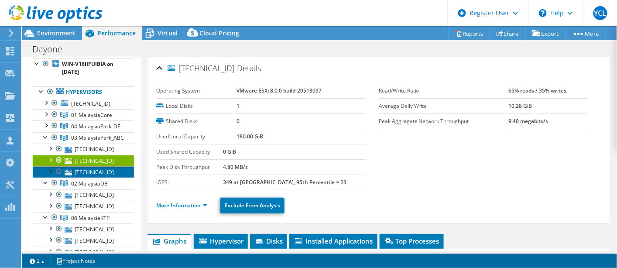
click at [108, 166] on link "[TECHNICAL_ID]" at bounding box center [83, 171] width 101 height 11
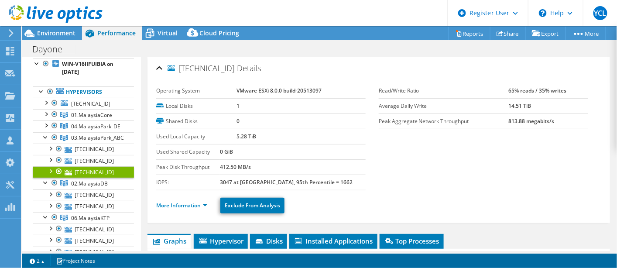
click at [237, 65] on span "Details" at bounding box center [249, 68] width 24 height 10
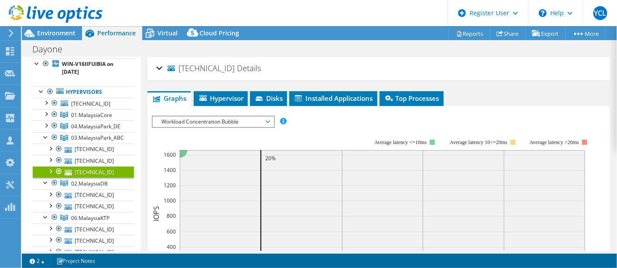
click at [237, 65] on span "Details" at bounding box center [249, 68] width 24 height 10
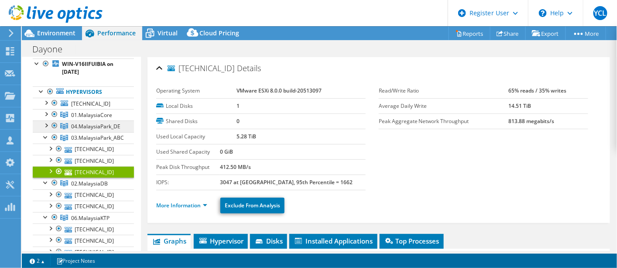
click at [112, 119] on span "04.MalaysiaPark_DE" at bounding box center [91, 114] width 41 height 7
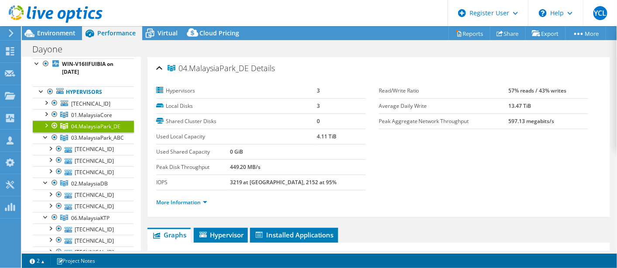
click at [46, 123] on div at bounding box center [45, 124] width 9 height 9
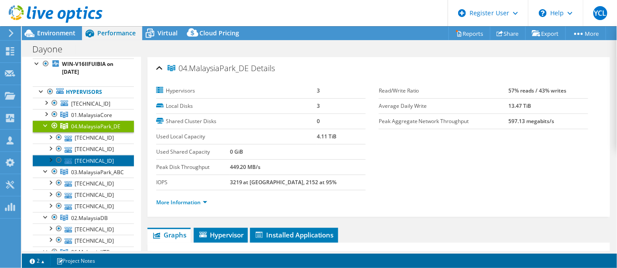
click at [101, 156] on link "[TECHNICAL_ID]" at bounding box center [83, 160] width 101 height 11
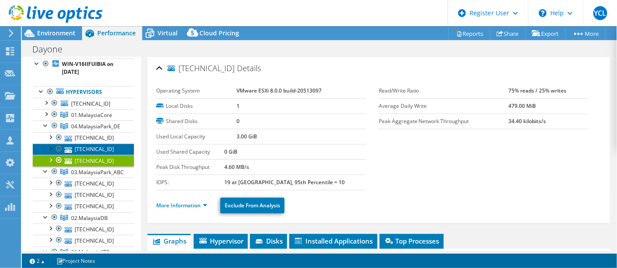
click at [104, 149] on link "[TECHNICAL_ID]" at bounding box center [83, 149] width 101 height 11
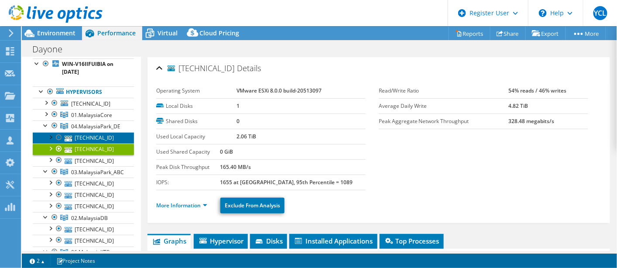
click at [107, 135] on link "[TECHNICAL_ID]" at bounding box center [83, 137] width 101 height 11
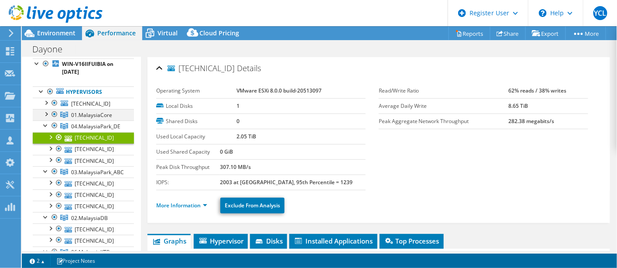
click at [50, 114] on div at bounding box center [54, 114] width 9 height 10
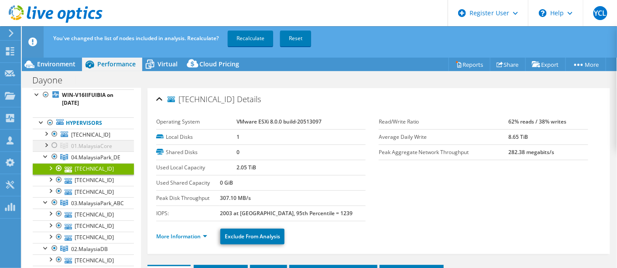
click at [58, 147] on div at bounding box center [54, 145] width 9 height 10
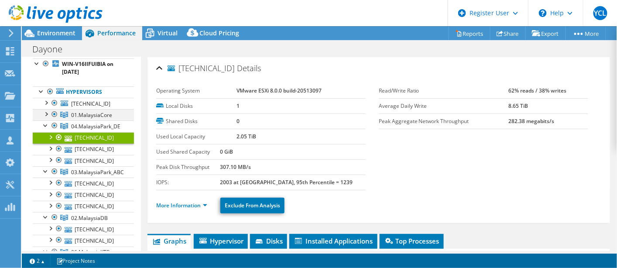
click at [47, 113] on div at bounding box center [45, 113] width 9 height 9
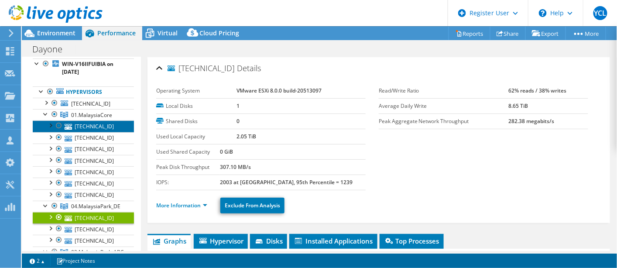
click at [101, 127] on link "[TECHNICAL_ID]" at bounding box center [83, 125] width 101 height 11
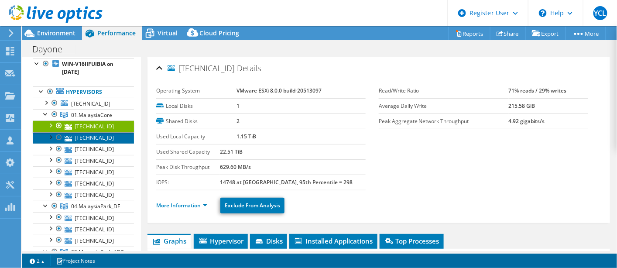
click at [104, 138] on link "[TECHNICAL_ID]" at bounding box center [83, 137] width 101 height 11
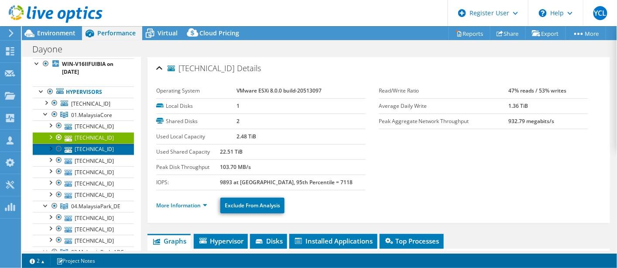
click at [108, 147] on link "[TECHNICAL_ID]" at bounding box center [83, 149] width 101 height 11
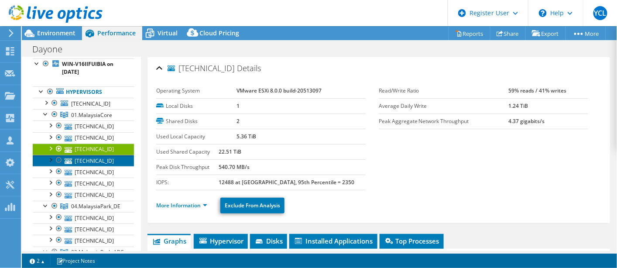
click at [107, 161] on link "[TECHNICAL_ID]" at bounding box center [83, 160] width 101 height 11
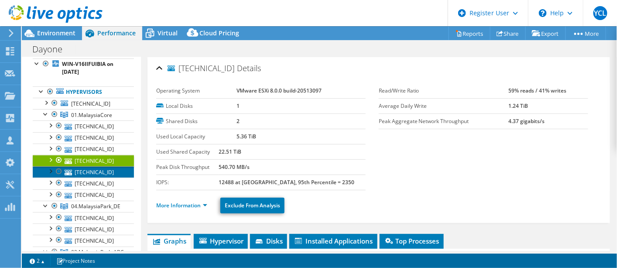
click at [109, 170] on link "[TECHNICAL_ID]" at bounding box center [83, 171] width 101 height 11
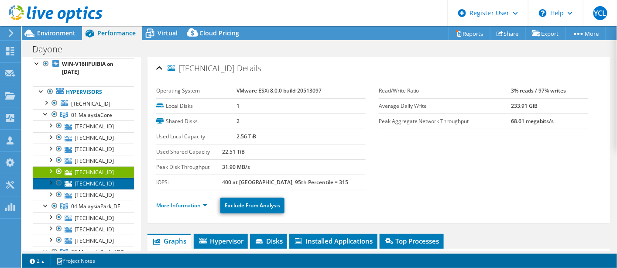
click at [109, 179] on link "[TECHNICAL_ID]" at bounding box center [83, 183] width 101 height 11
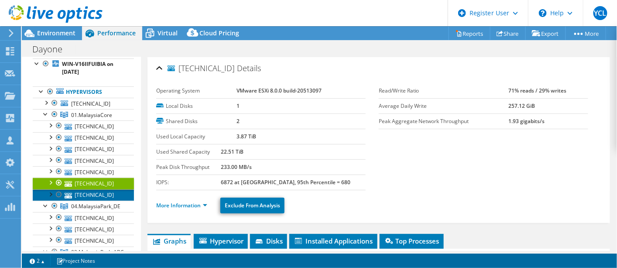
click at [108, 190] on link "[TECHNICAL_ID]" at bounding box center [83, 194] width 101 height 11
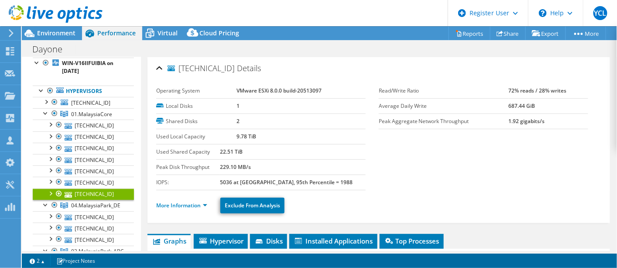
scroll to position [0, 0]
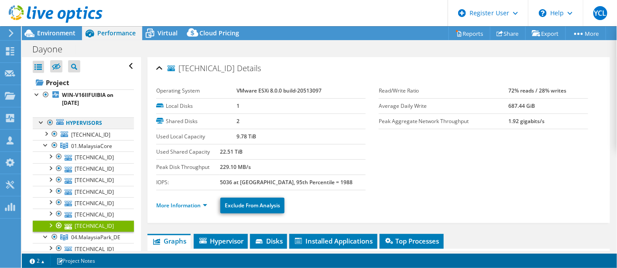
click at [42, 121] on div at bounding box center [41, 121] width 9 height 9
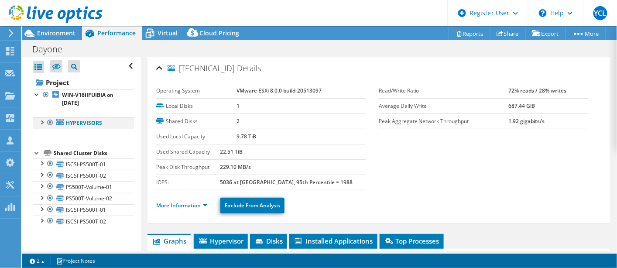
click at [41, 122] on div at bounding box center [41, 121] width 9 height 9
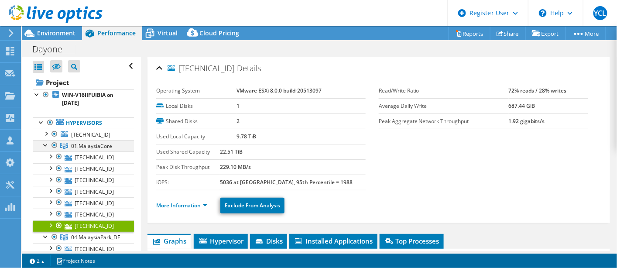
click at [44, 142] on div at bounding box center [45, 144] width 9 height 9
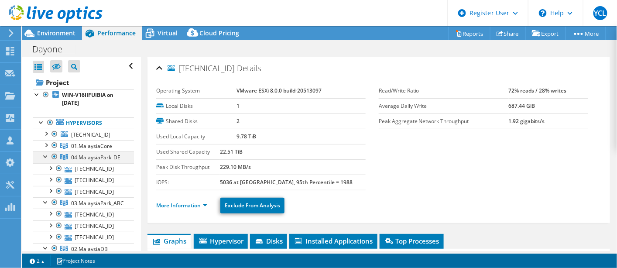
click at [45, 154] on div at bounding box center [45, 155] width 9 height 9
click at [44, 167] on div at bounding box center [45, 167] width 9 height 9
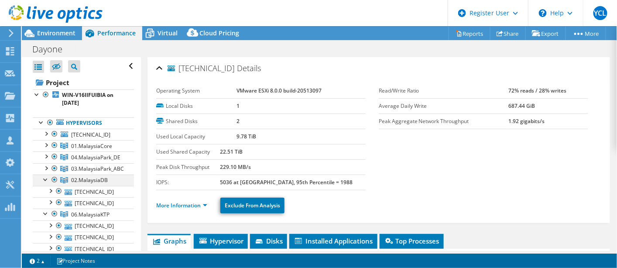
click at [45, 177] on div at bounding box center [45, 179] width 9 height 9
click at [45, 186] on div at bounding box center [45, 190] width 9 height 9
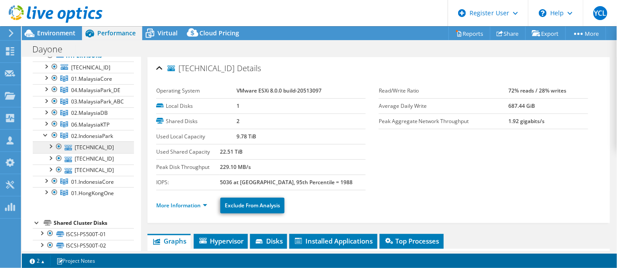
scroll to position [120, 0]
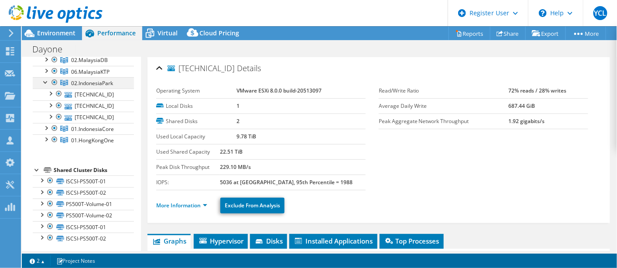
click at [46, 79] on div at bounding box center [45, 81] width 9 height 9
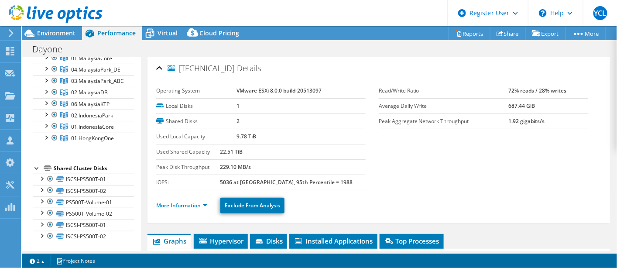
scroll to position [86, 0]
click at [54, 124] on div at bounding box center [54, 127] width 9 height 10
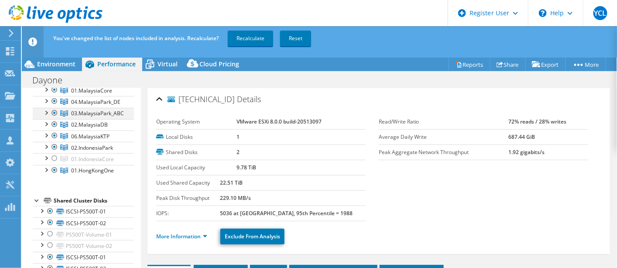
click at [53, 112] on div at bounding box center [54, 113] width 9 height 10
click at [52, 120] on div at bounding box center [54, 124] width 9 height 10
click at [55, 130] on div at bounding box center [54, 135] width 9 height 10
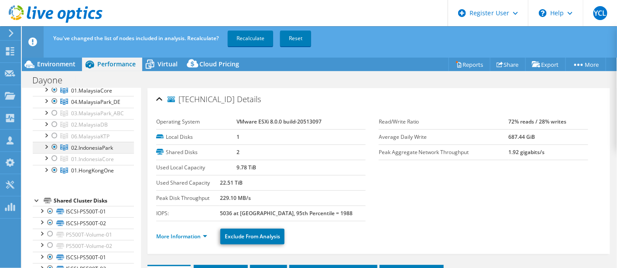
click at [55, 142] on div at bounding box center [54, 147] width 9 height 10
click at [56, 100] on div at bounding box center [54, 101] width 9 height 10
click at [56, 89] on div at bounding box center [54, 90] width 9 height 10
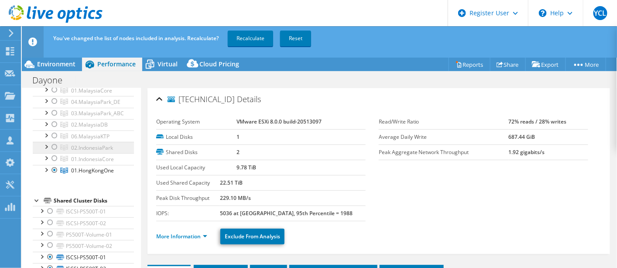
scroll to position [38, 0]
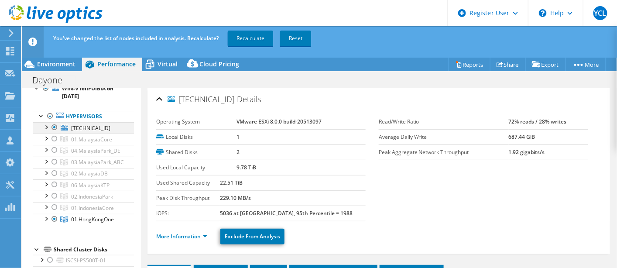
click at [52, 124] on div at bounding box center [54, 127] width 9 height 10
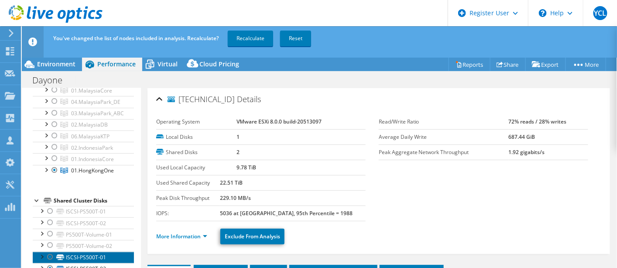
click at [75, 252] on link "ISCSI-PS500T-01" at bounding box center [83, 257] width 101 height 11
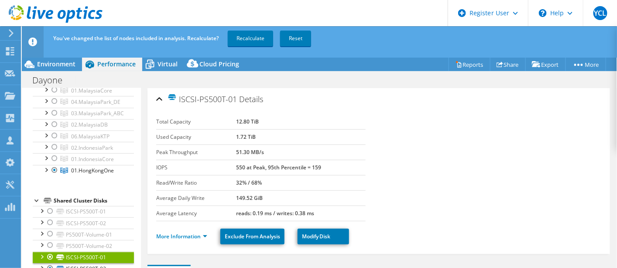
drag, startPoint x: 180, startPoint y: 99, endPoint x: 238, endPoint y: 104, distance: 57.8
click at [238, 104] on h2 "ISCSI-PS500T-01 Details" at bounding box center [209, 98] width 107 height 17
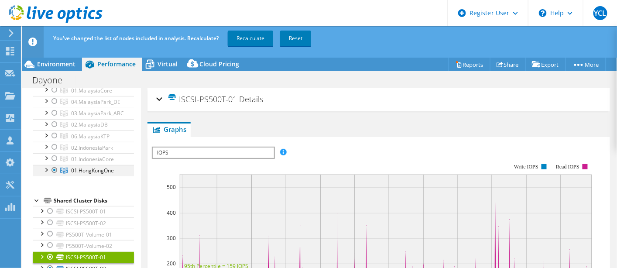
click at [56, 166] on div at bounding box center [54, 170] width 9 height 10
click at [53, 157] on div at bounding box center [54, 158] width 9 height 10
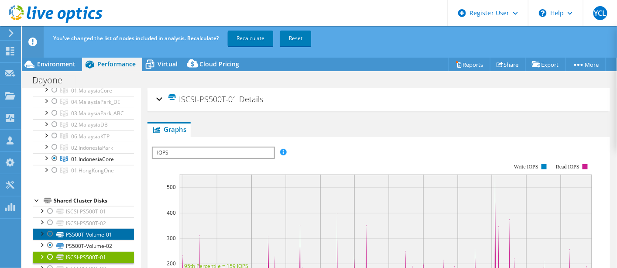
click at [88, 234] on link "PS500T-Volume-01" at bounding box center [83, 234] width 101 height 11
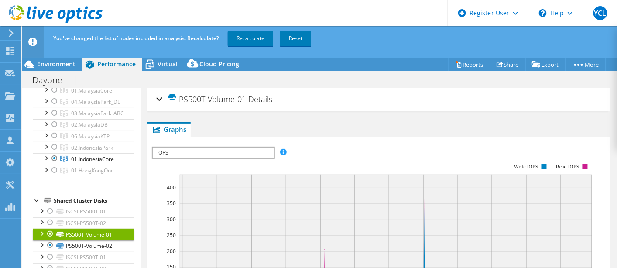
drag, startPoint x: 181, startPoint y: 101, endPoint x: 247, endPoint y: 96, distance: 66.1
click at [246, 96] on span "PS500T-Volume-01" at bounding box center [207, 99] width 79 height 10
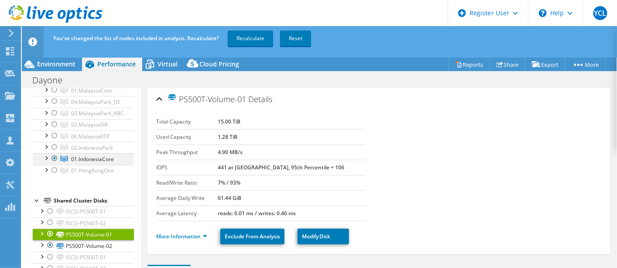
click at [54, 156] on div at bounding box center [54, 158] width 9 height 10
click at [56, 146] on div at bounding box center [54, 147] width 9 height 10
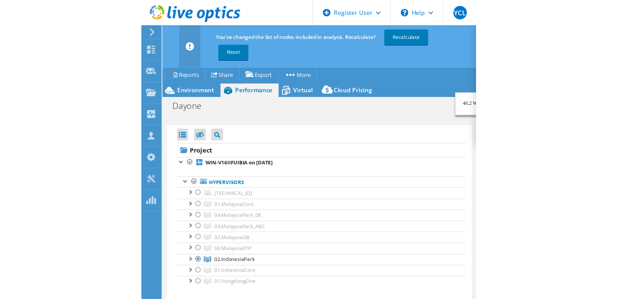
scroll to position [0, 0]
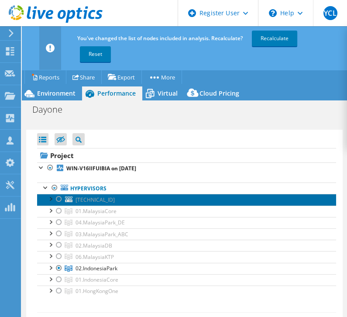
click at [219, 195] on link "[TECHNICAL_ID]" at bounding box center [186, 199] width 299 height 11
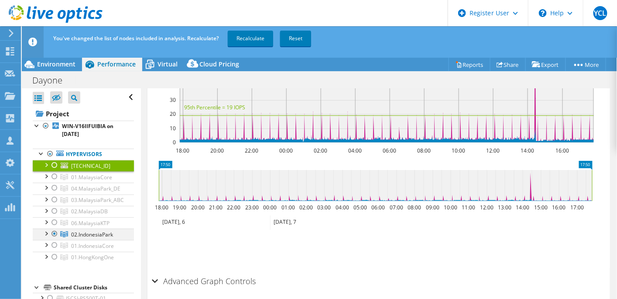
click at [55, 230] on div at bounding box center [54, 233] width 9 height 10
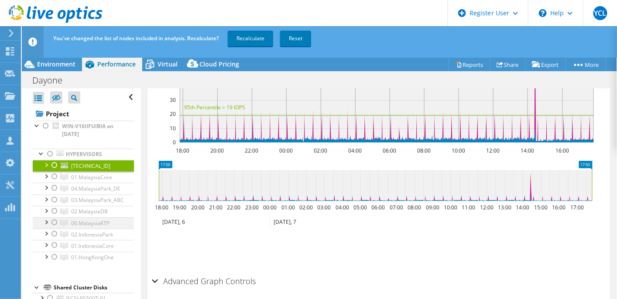
click at [55, 221] on div at bounding box center [54, 222] width 9 height 10
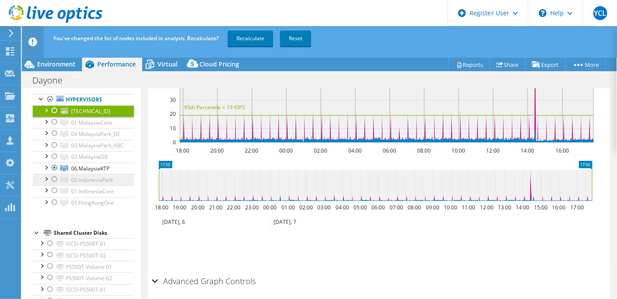
scroll to position [56, 0]
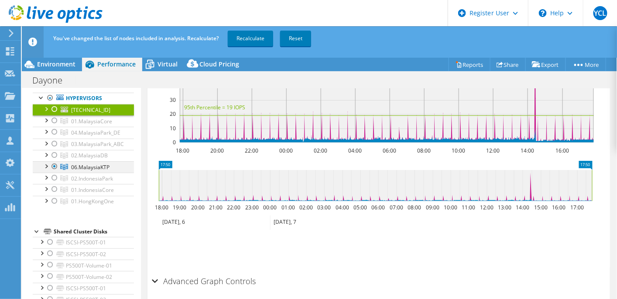
click at [56, 162] on div at bounding box center [54, 166] width 9 height 10
click at [55, 152] on div at bounding box center [54, 155] width 9 height 10
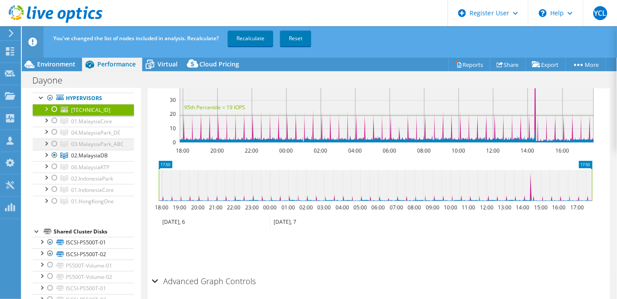
click at [57, 141] on div at bounding box center [54, 143] width 9 height 10
click at [55, 150] on div at bounding box center [54, 155] width 9 height 10
click at [51, 140] on div at bounding box center [54, 143] width 9 height 10
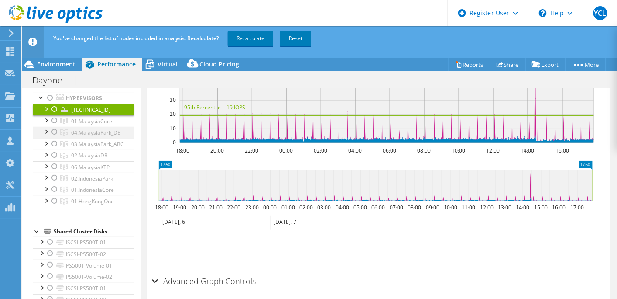
click at [58, 130] on div at bounding box center [54, 132] width 9 height 10
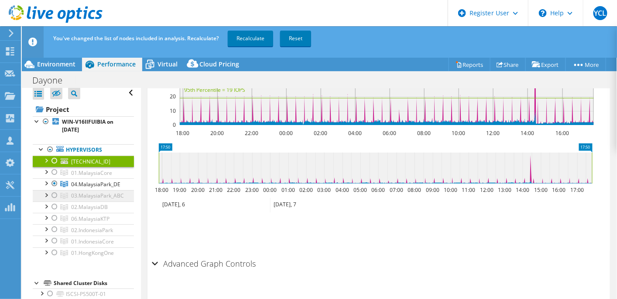
scroll to position [0, 0]
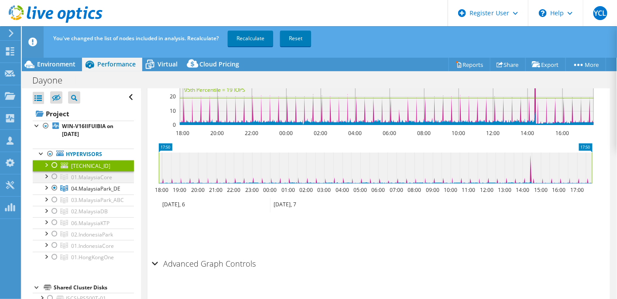
click at [54, 177] on div at bounding box center [54, 176] width 9 height 10
click at [53, 184] on div at bounding box center [54, 187] width 9 height 10
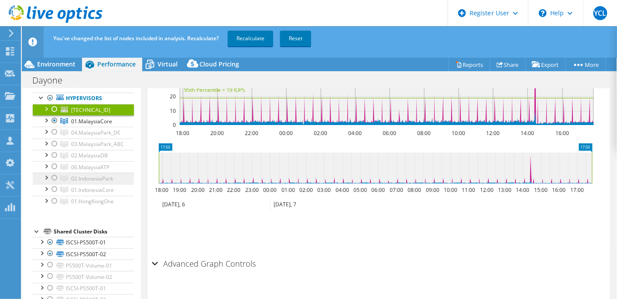
scroll to position [7, 0]
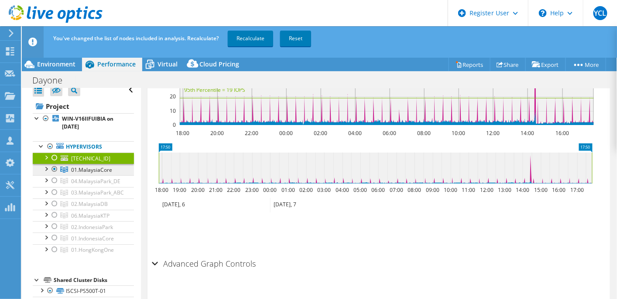
click at [85, 166] on span "01.MalaysiaCore" at bounding box center [91, 169] width 41 height 7
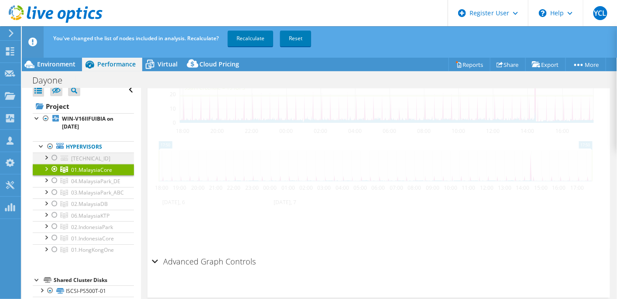
scroll to position [326, 0]
click at [54, 155] on div at bounding box center [54, 157] width 9 height 10
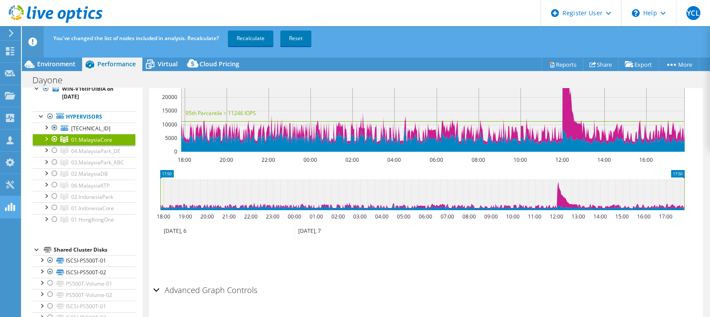
scroll to position [262, 0]
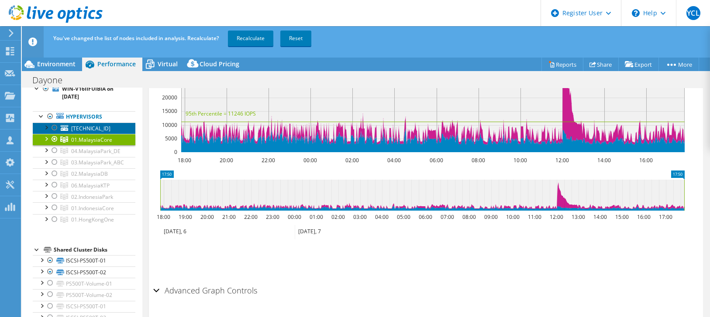
click at [92, 127] on span "[TECHNICAL_ID]" at bounding box center [90, 128] width 39 height 7
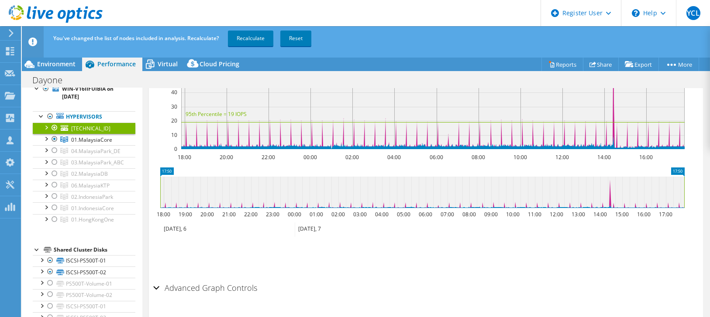
scroll to position [269, 0]
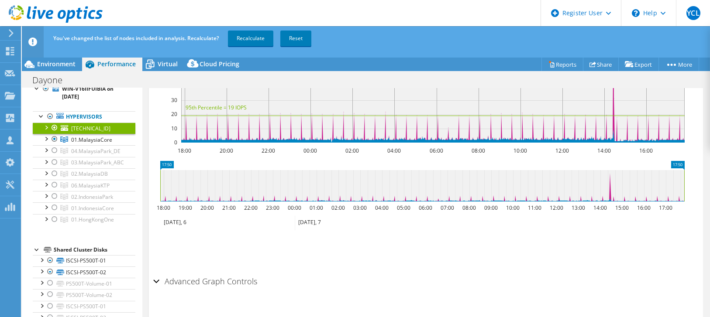
click at [91, 129] on span "[TECHNICAL_ID]" at bounding box center [90, 128] width 39 height 7
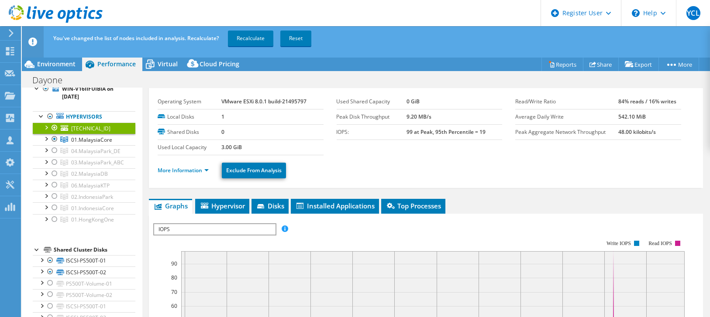
scroll to position [0, 0]
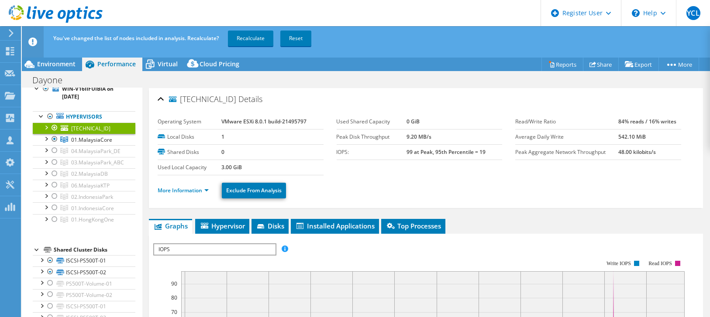
drag, startPoint x: 237, startPoint y: 99, endPoint x: 251, endPoint y: 110, distance: 17.7
click at [238, 99] on span "Details" at bounding box center [250, 99] width 24 height 10
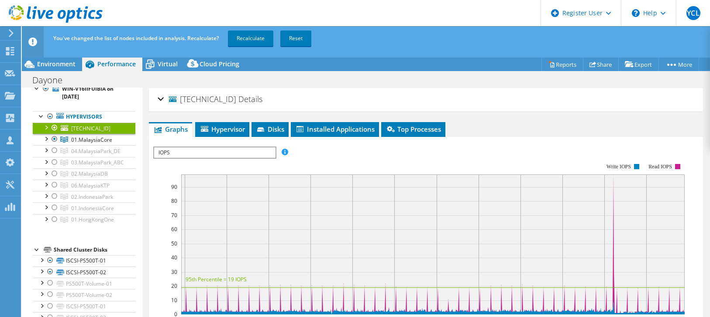
click at [164, 99] on h2 "[TECHNICAL_ID] Details" at bounding box center [210, 98] width 105 height 17
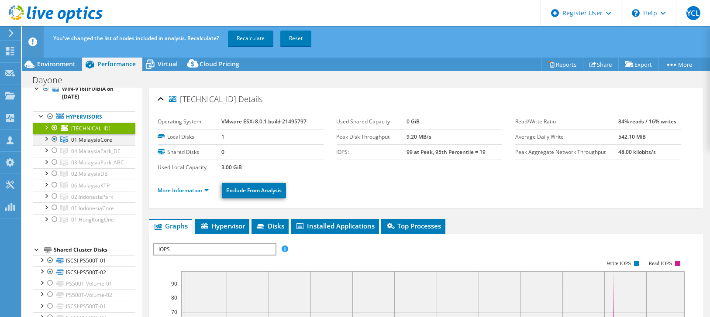
click at [56, 137] on div at bounding box center [54, 139] width 9 height 10
click at [54, 161] on div at bounding box center [54, 162] width 9 height 10
click at [341, 192] on ul "More Information Exclude From Analysis" at bounding box center [426, 190] width 536 height 18
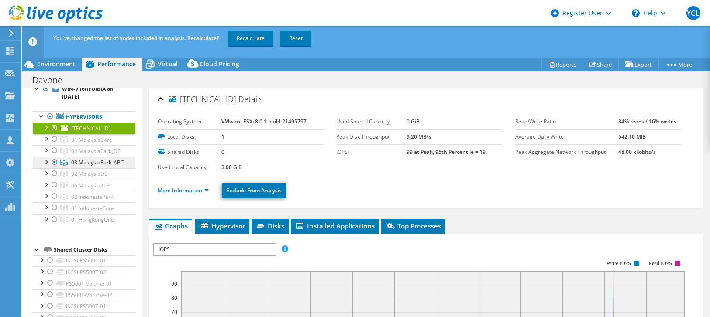
click at [93, 144] on span "03.MalaysiaPark_ABC" at bounding box center [91, 139] width 41 height 7
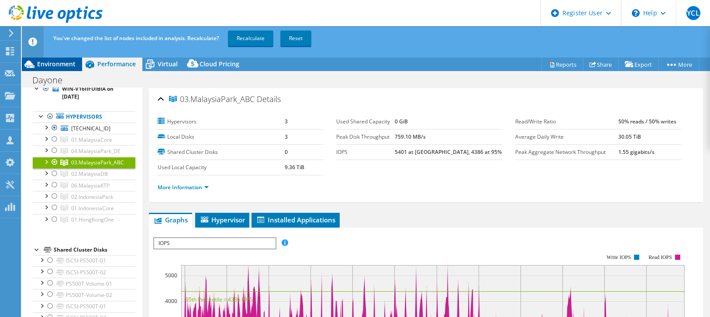
click at [49, 60] on span "Environment" at bounding box center [56, 64] width 38 height 8
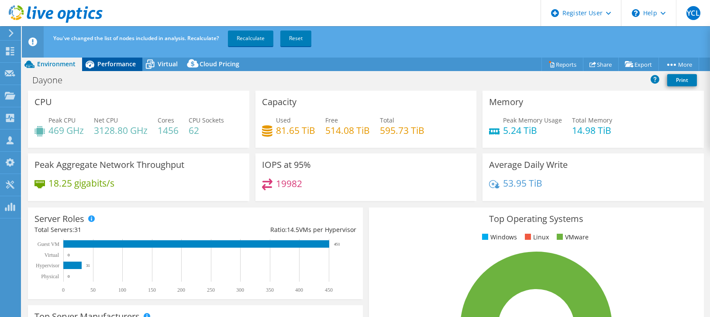
click at [95, 62] on icon at bounding box center [89, 64] width 15 height 15
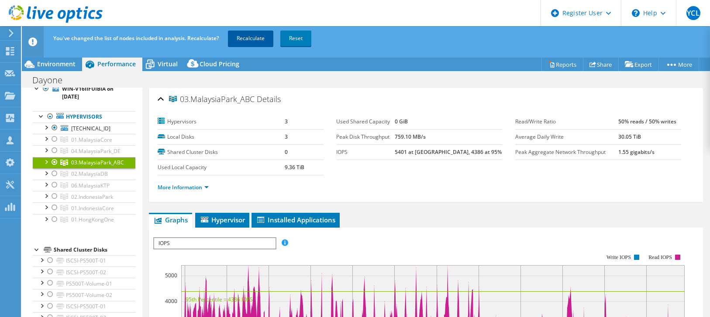
click at [241, 37] on link "Recalculate" at bounding box center [250, 39] width 45 height 16
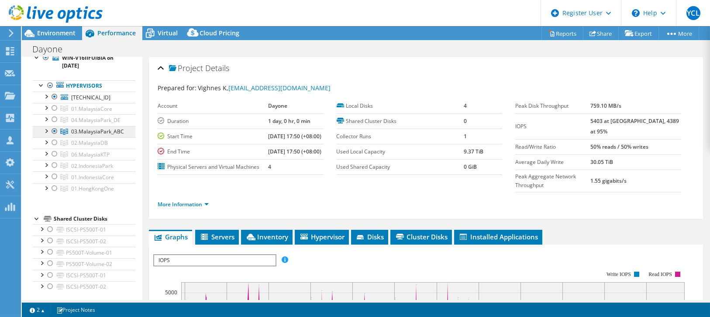
click at [102, 113] on span "03.MalaysiaPark_ABC" at bounding box center [91, 108] width 41 height 7
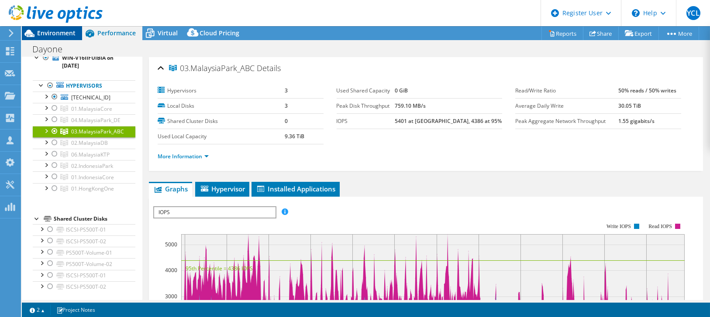
click at [61, 35] on span "Environment" at bounding box center [56, 33] width 38 height 8
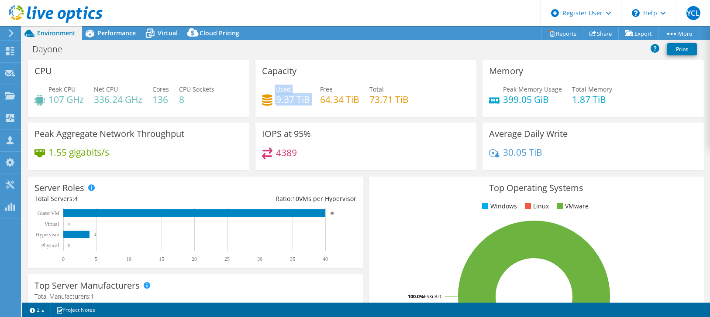
drag, startPoint x: 309, startPoint y: 102, endPoint x: 261, endPoint y: 105, distance: 48.5
click at [262, 105] on div "Used 9.37 TiB Free 64.34 TiB Total 73.71 TiB" at bounding box center [366, 99] width 208 height 28
click at [437, 151] on div "4389" at bounding box center [366, 157] width 208 height 19
click at [109, 33] on span "Performance" at bounding box center [116, 33] width 38 height 8
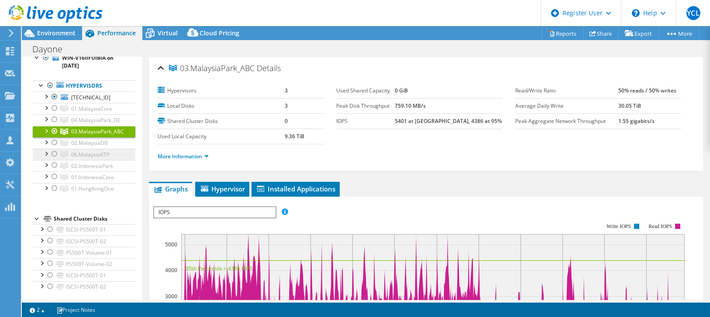
click at [109, 114] on link "06.MalaysiaKTP" at bounding box center [84, 108] width 103 height 11
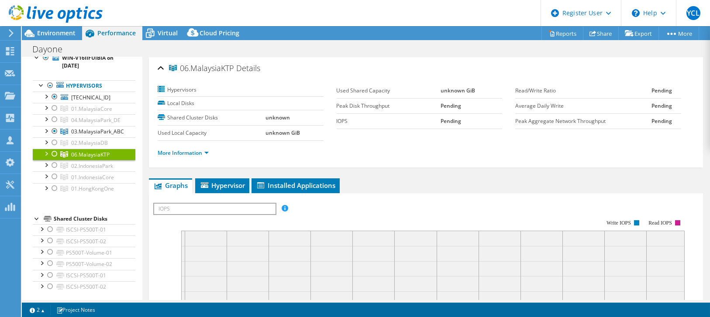
click at [55, 152] on div at bounding box center [54, 154] width 9 height 10
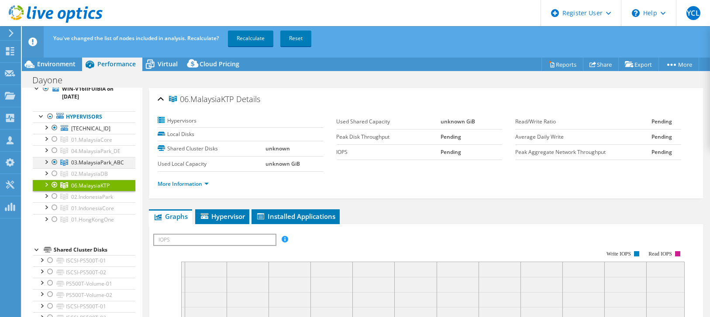
click at [53, 159] on div at bounding box center [54, 162] width 9 height 10
click at [242, 37] on link "Recalculate" at bounding box center [250, 39] width 45 height 16
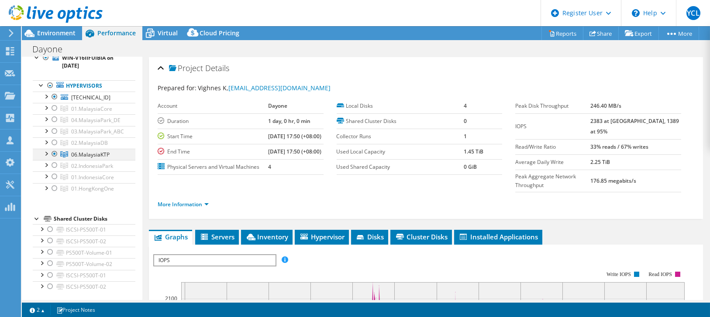
click at [45, 154] on div at bounding box center [45, 153] width 9 height 9
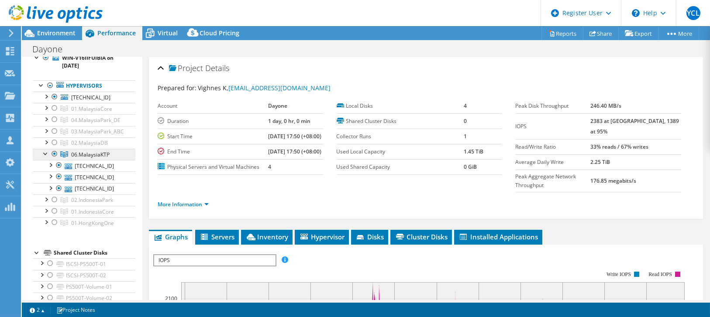
click at [68, 114] on link "06.MalaysiaKTP" at bounding box center [84, 108] width 103 height 11
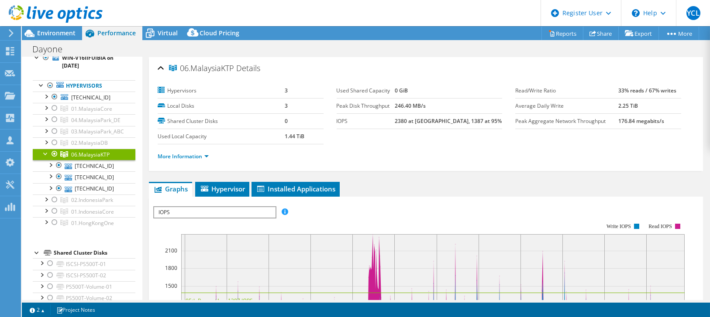
click at [54, 151] on div at bounding box center [54, 154] width 9 height 10
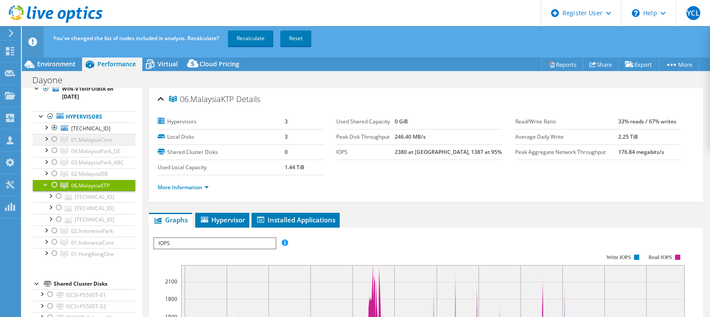
click at [53, 139] on div at bounding box center [54, 139] width 9 height 10
click at [250, 30] on div "You've changed the list of nodes included in analysis. Recalculate? Recalculate…" at bounding box center [382, 38] width 662 height 24
click at [257, 42] on link "Recalculate" at bounding box center [250, 39] width 45 height 16
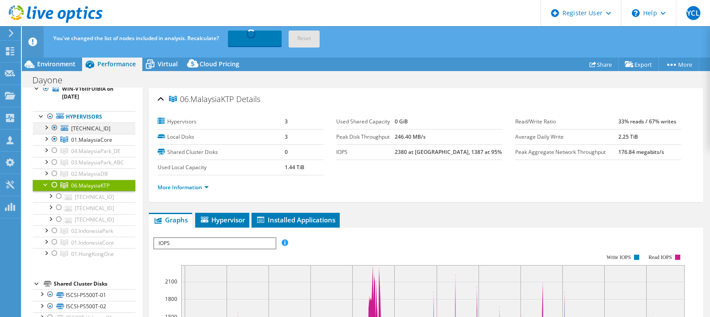
click at [54, 127] on div at bounding box center [54, 128] width 9 height 10
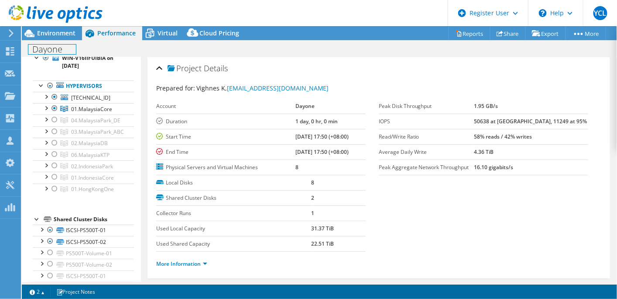
click at [44, 42] on div "Dayone Print" at bounding box center [319, 49] width 595 height 16
click at [52, 31] on span "Environment" at bounding box center [56, 33] width 38 height 8
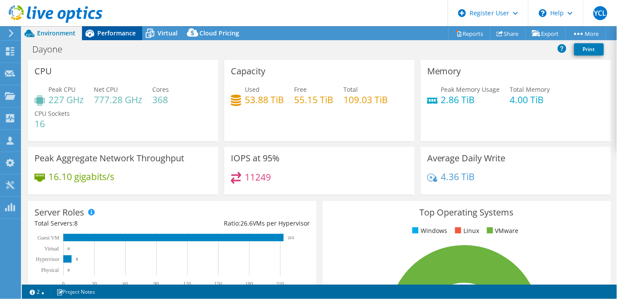
click at [113, 34] on span "Performance" at bounding box center [116, 33] width 38 height 8
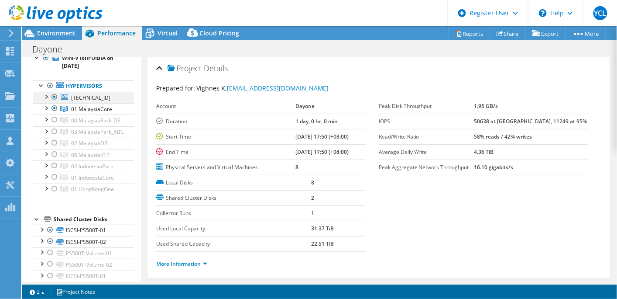
click at [53, 97] on div at bounding box center [54, 97] width 9 height 10
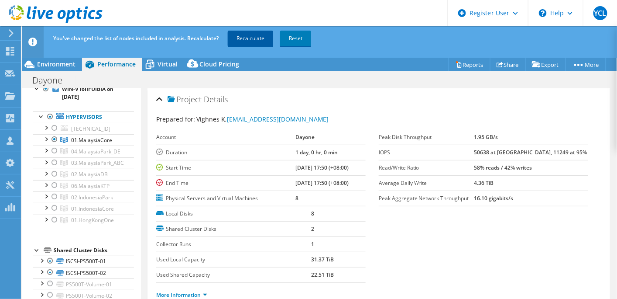
click at [241, 39] on link "Recalculate" at bounding box center [250, 39] width 45 height 16
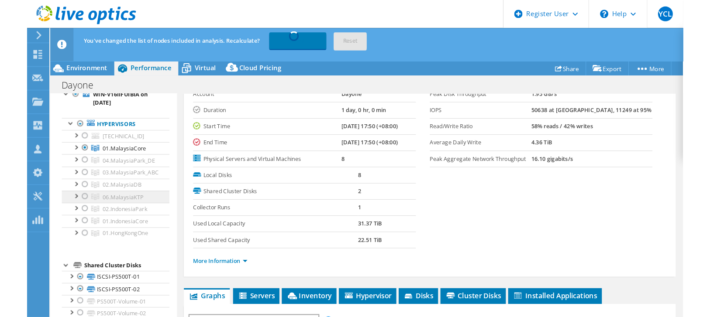
scroll to position [56, 0]
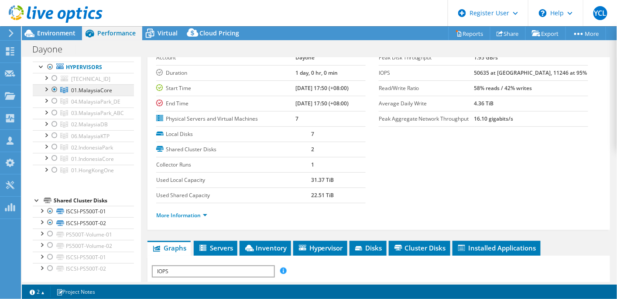
click at [124, 87] on link "01.MalaysiaCore" at bounding box center [83, 89] width 101 height 11
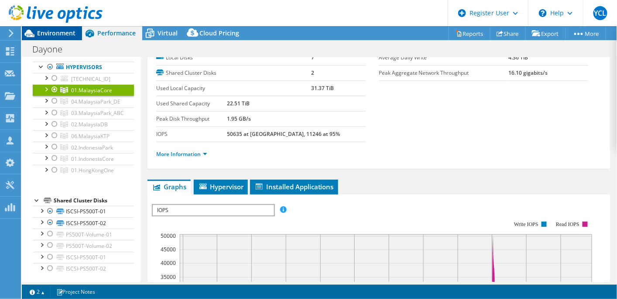
click at [66, 31] on span "Environment" at bounding box center [56, 33] width 38 height 8
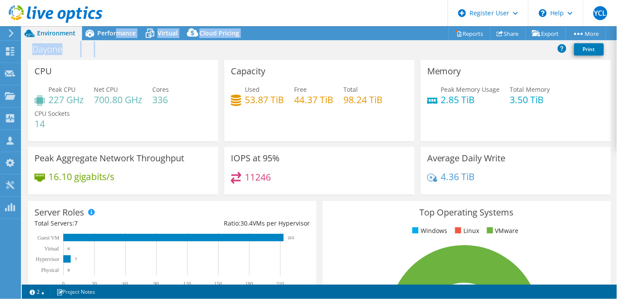
drag, startPoint x: 116, startPoint y: 29, endPoint x: 130, endPoint y: 57, distance: 30.8
click at [130, 57] on div "Project Actions Project Actions Reports Share Export vSAN ReadyNode Sizer" at bounding box center [319, 162] width 595 height 272
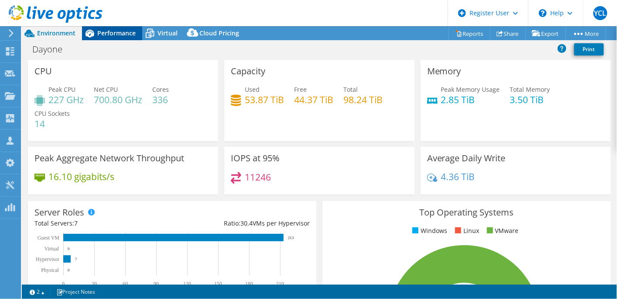
click at [109, 32] on span "Performance" at bounding box center [116, 33] width 38 height 8
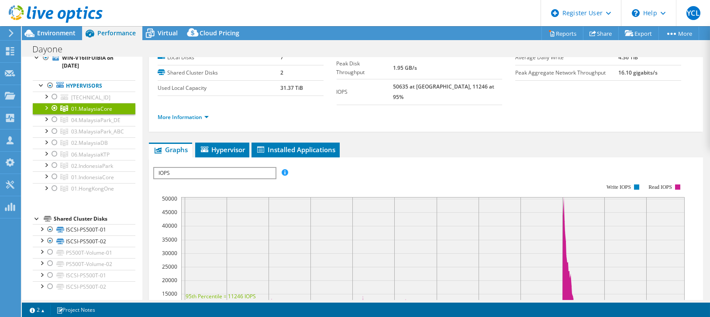
scroll to position [0, 0]
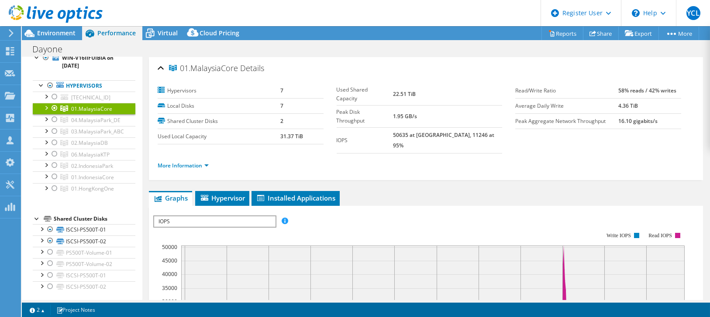
click at [48, 106] on div at bounding box center [45, 107] width 9 height 9
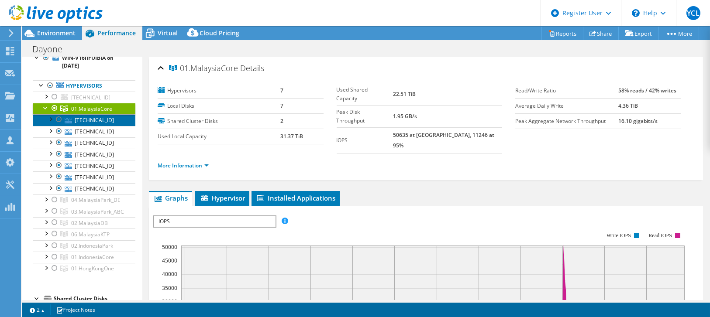
click at [85, 120] on link "[TECHNICAL_ID]" at bounding box center [84, 119] width 103 height 11
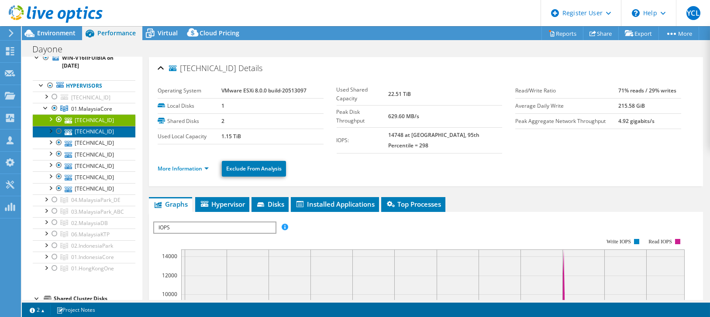
click at [109, 130] on link "[TECHNICAL_ID]" at bounding box center [84, 131] width 103 height 11
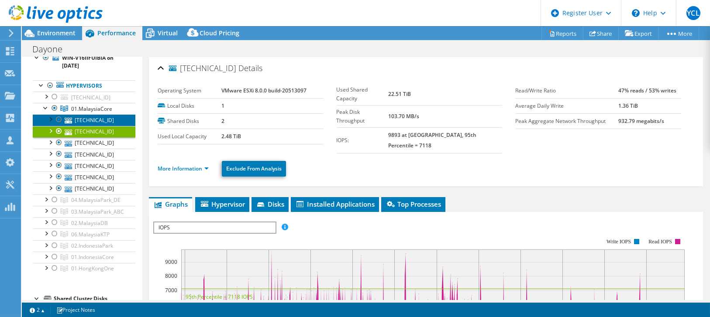
click at [106, 118] on link "[TECHNICAL_ID]" at bounding box center [84, 119] width 103 height 11
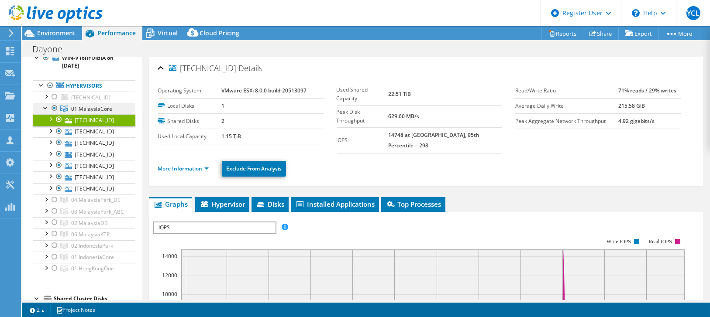
click at [105, 106] on span "01.MalaysiaCore" at bounding box center [91, 108] width 41 height 7
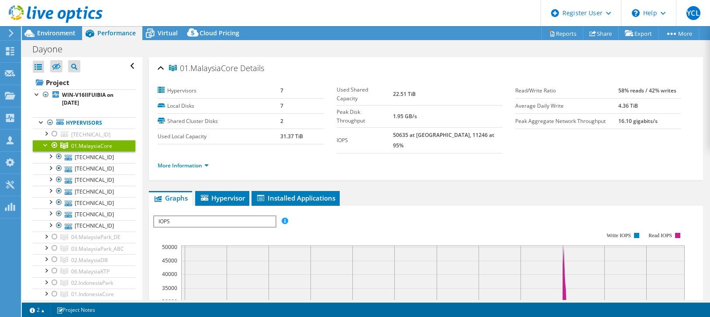
select select "[GEOGRAPHIC_DATA]"
select select "USD"
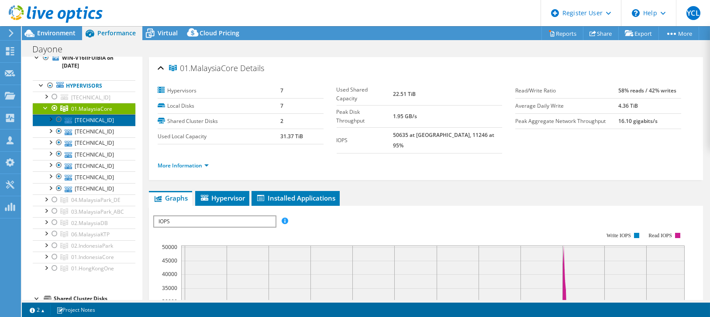
click at [106, 119] on link "[TECHNICAL_ID]" at bounding box center [84, 119] width 103 height 11
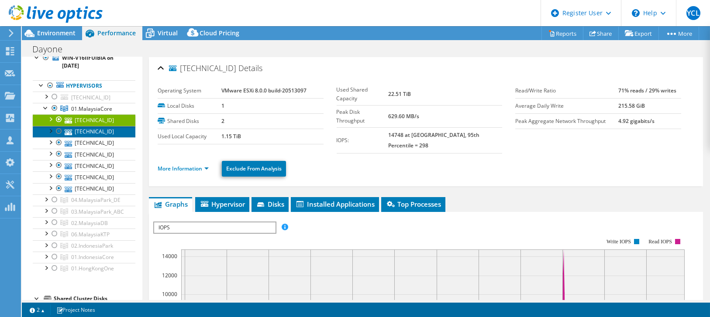
click at [108, 131] on link "[TECHNICAL_ID]" at bounding box center [84, 131] width 103 height 11
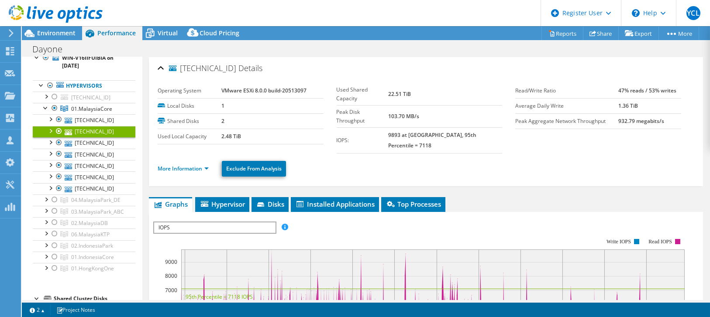
click at [240, 67] on span "Details" at bounding box center [250, 68] width 24 height 10
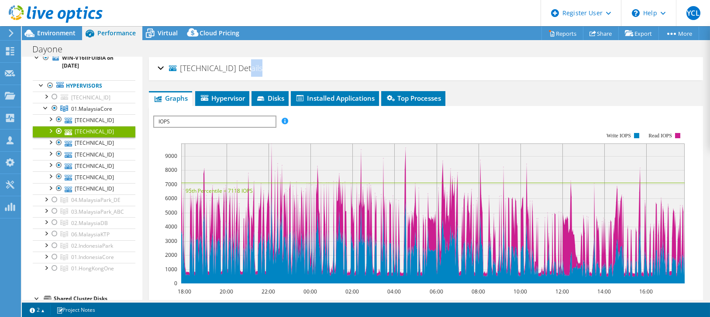
drag, startPoint x: 237, startPoint y: 68, endPoint x: 283, endPoint y: 58, distance: 46.4
click at [283, 58] on div "10.128.58.6 Details Operating System VMware ESXi 8.0.0 build-20513097 Local Dis…" at bounding box center [426, 68] width 554 height 23
click at [292, 70] on div "10.128.58.6 Details" at bounding box center [426, 68] width 536 height 19
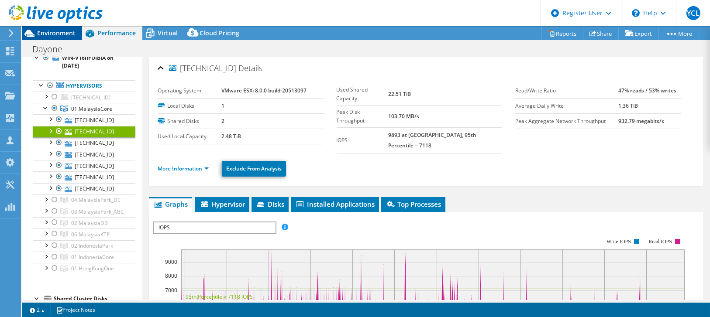
click at [59, 33] on span "Environment" at bounding box center [56, 33] width 38 height 8
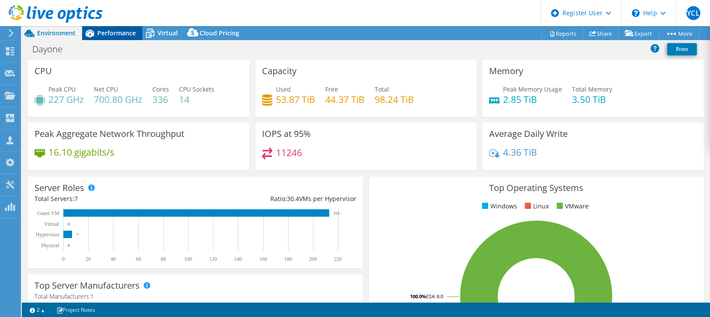
click at [120, 32] on span "Performance" at bounding box center [116, 33] width 38 height 8
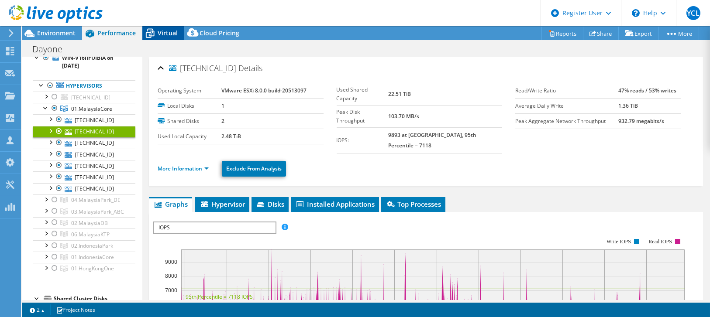
click at [169, 31] on span "Virtual" at bounding box center [168, 33] width 20 height 8
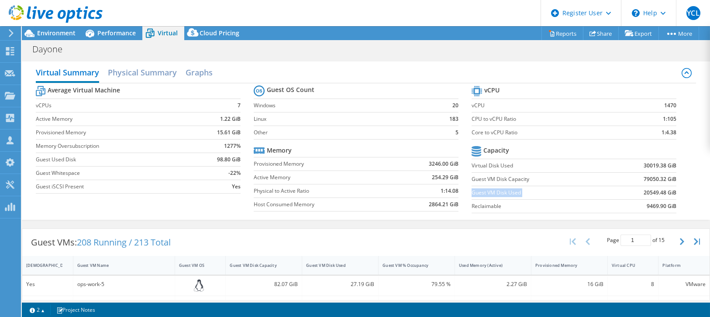
drag, startPoint x: 468, startPoint y: 191, endPoint x: 632, endPoint y: 194, distance: 164.1
click at [632, 194] on tr "Guest VM Disk Used 20549.48 GiB" at bounding box center [573, 193] width 205 height 14
drag, startPoint x: 526, startPoint y: 178, endPoint x: 674, endPoint y: 175, distance: 148.0
click at [674, 175] on section "vCPU vCPU 1470 CPU to vCPU Ratio 1:105 Core to vCPU Ratio 1:4.38 Capacity Virtu…" at bounding box center [580, 151] width 218 height 134
drag, startPoint x: 638, startPoint y: 165, endPoint x: 669, endPoint y: 168, distance: 30.7
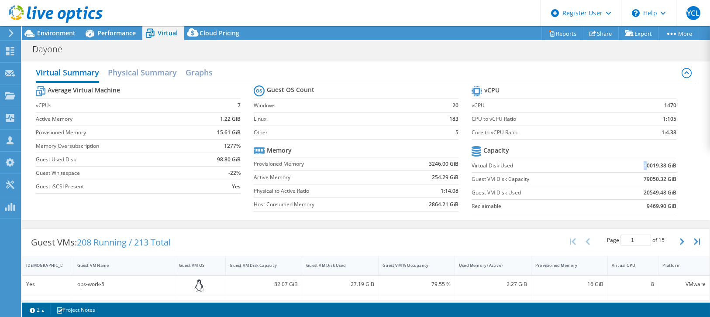
click at [669, 168] on td "30019.38 GiB" at bounding box center [640, 166] width 71 height 14
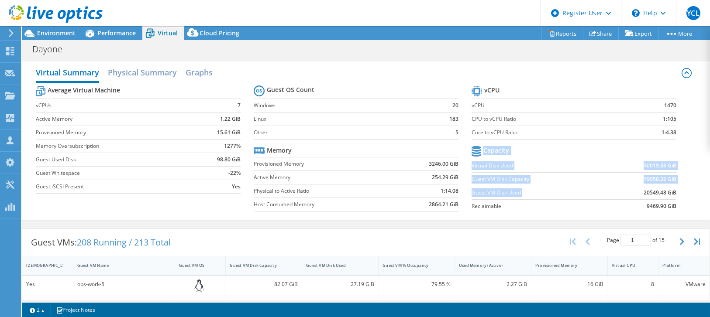
drag, startPoint x: 636, startPoint y: 190, endPoint x: 673, endPoint y: 190, distance: 37.1
click at [673, 190] on section "vCPU vCPU 1470 CPU to vCPU Ratio 1:105 Core to vCPU Ratio 1:4.38 Capacity Virtu…" at bounding box center [580, 151] width 218 height 134
click at [596, 202] on label "Reclaimable" at bounding box center [538, 206] width 134 height 9
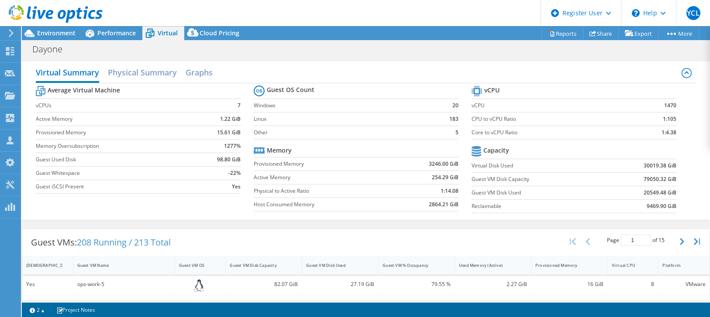
click at [596, 202] on label "Reclaimable" at bounding box center [538, 206] width 134 height 9
click at [56, 34] on span "Environment" at bounding box center [56, 33] width 38 height 8
